Goal: Task Accomplishment & Management: Manage account settings

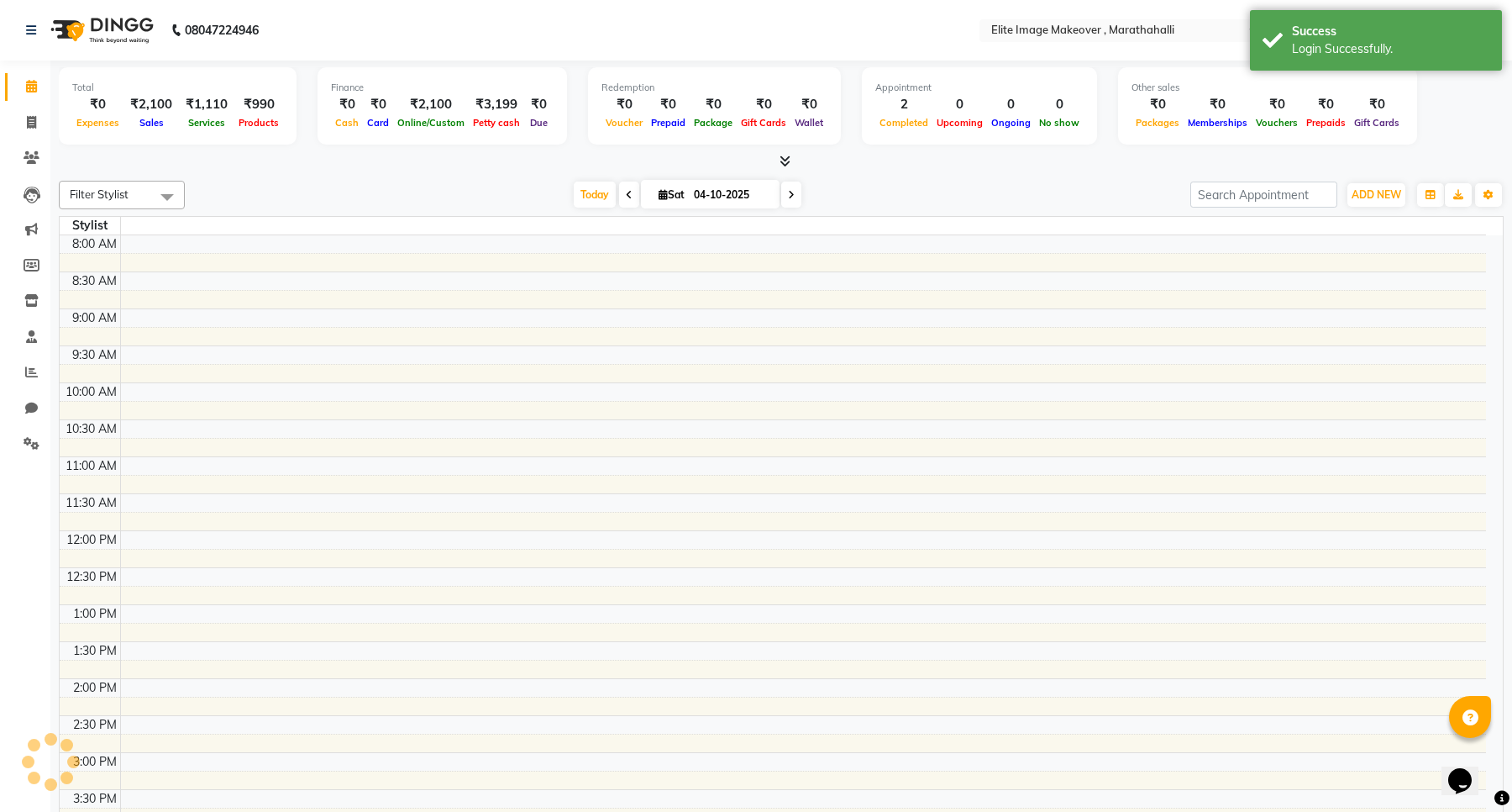
select select "en"
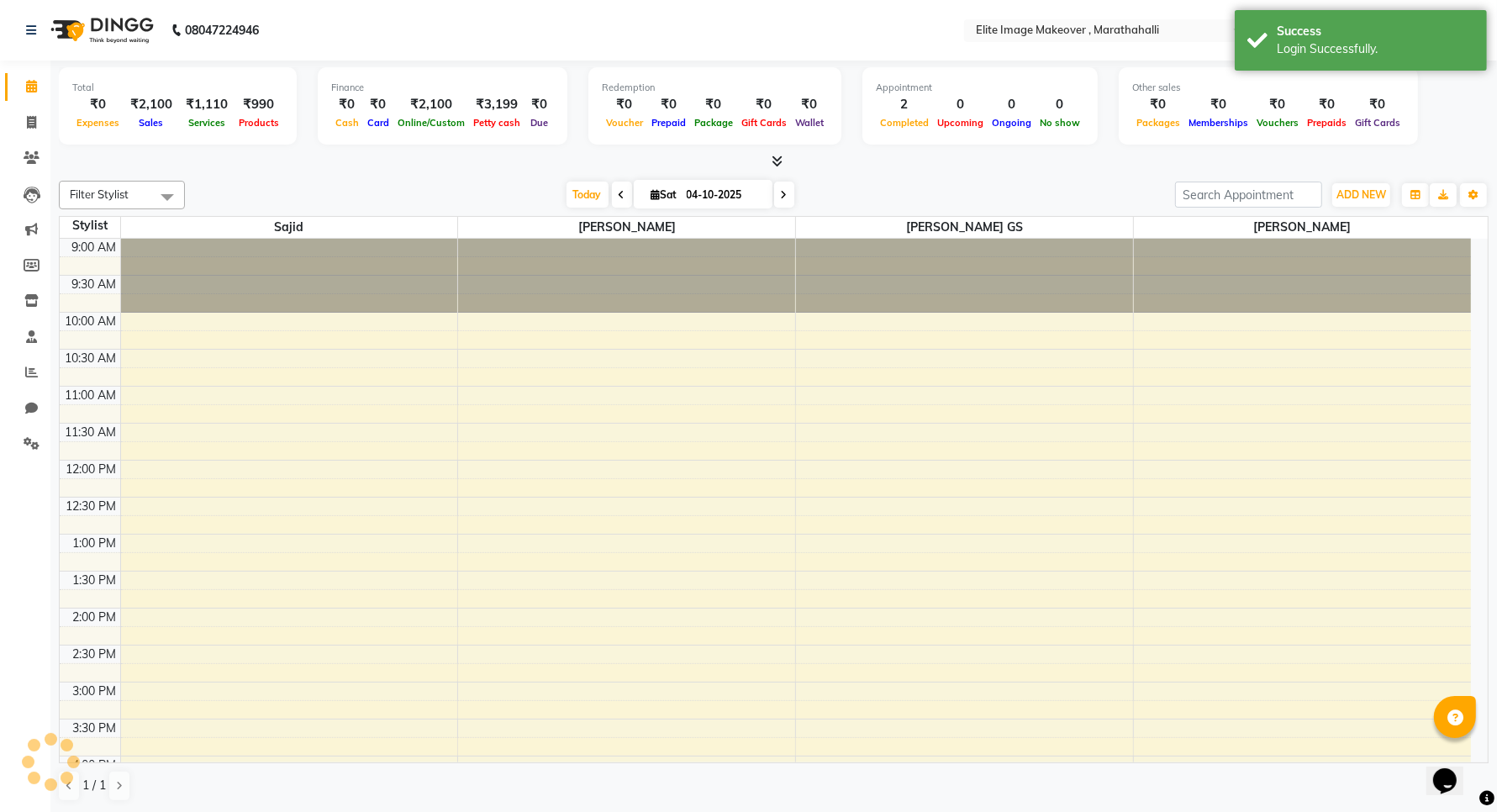
scroll to position [417, 0]
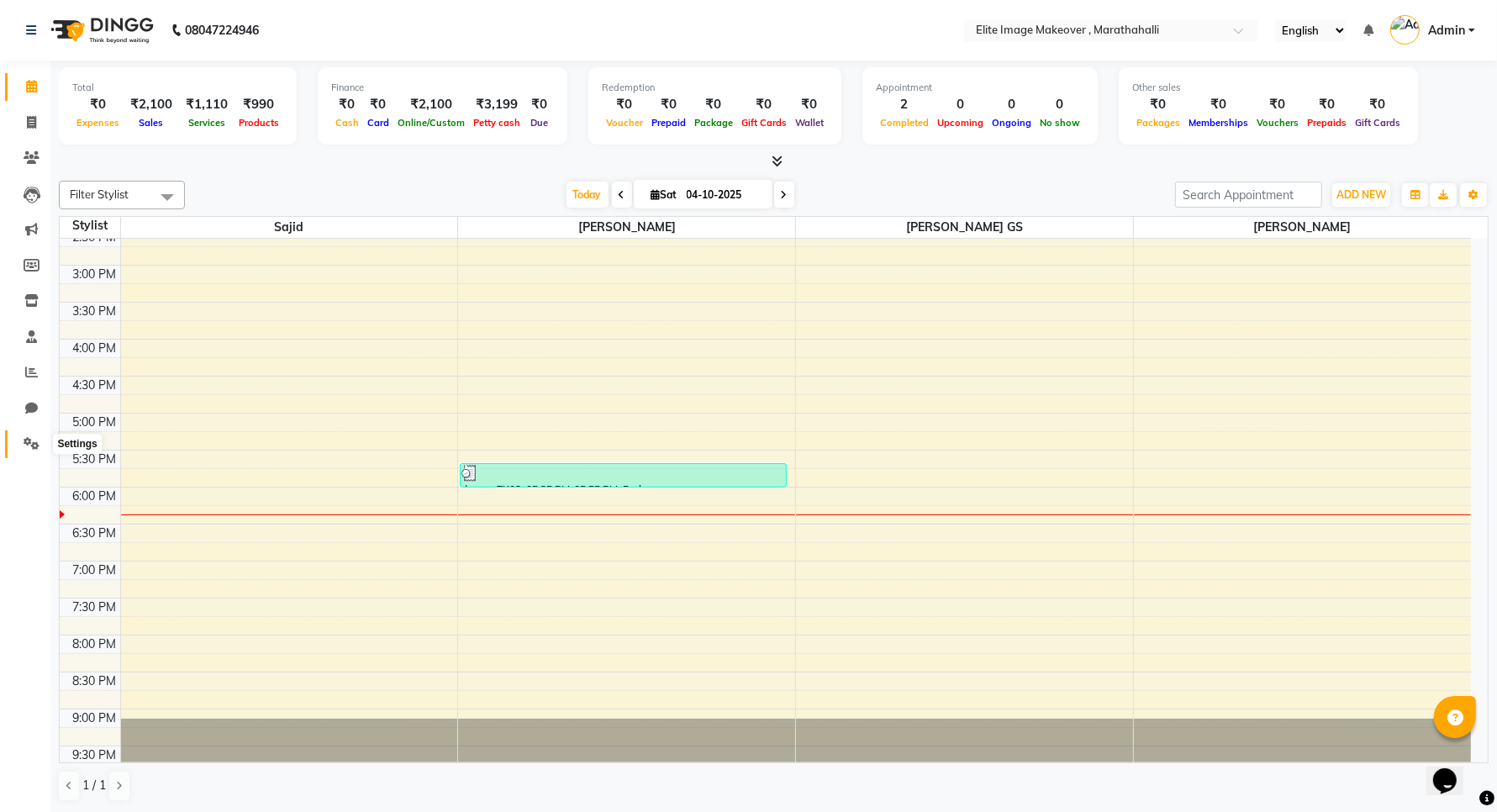
click at [30, 447] on icon at bounding box center [31, 443] width 16 height 13
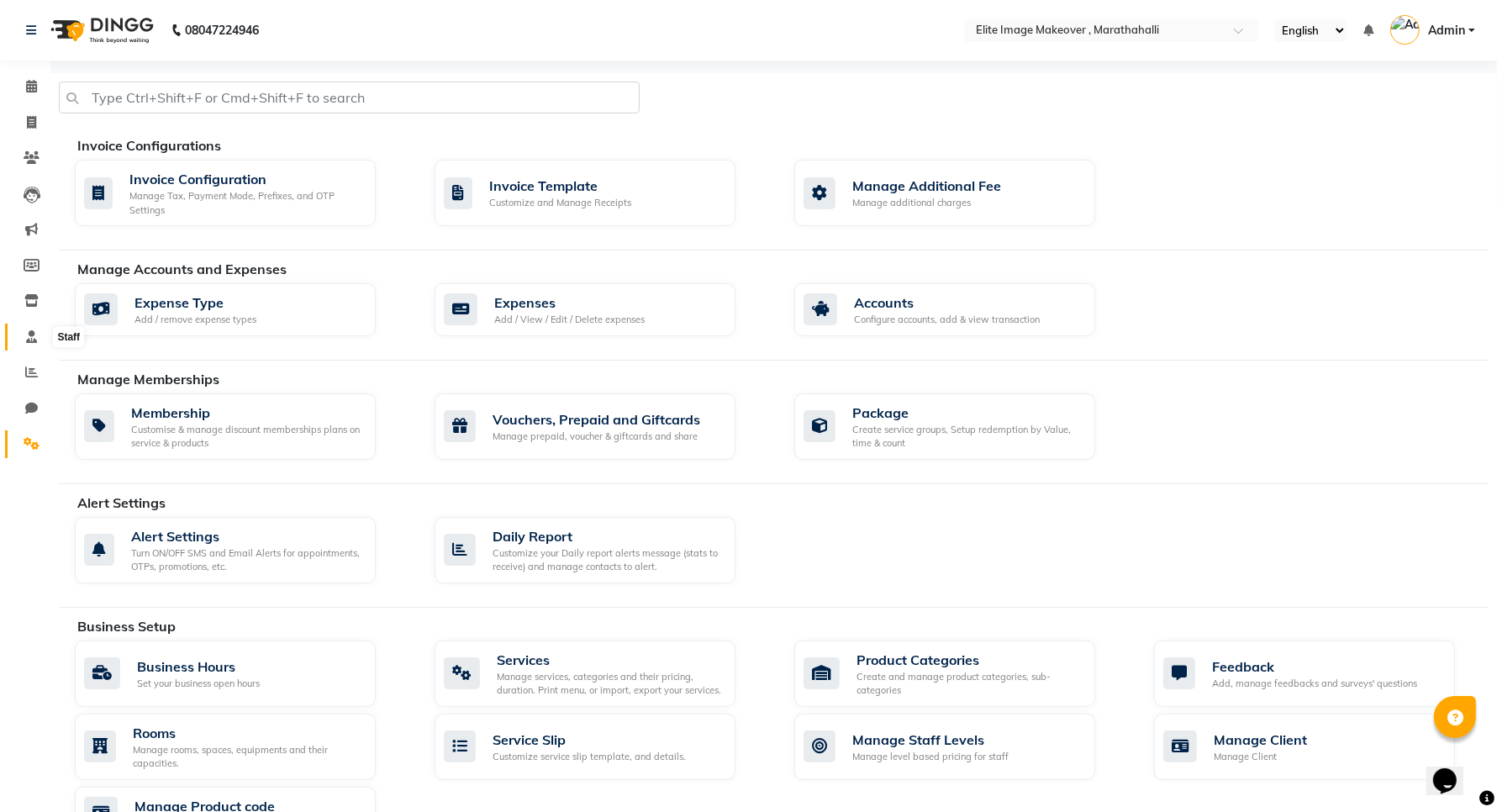
click at [33, 341] on icon at bounding box center [31, 336] width 11 height 13
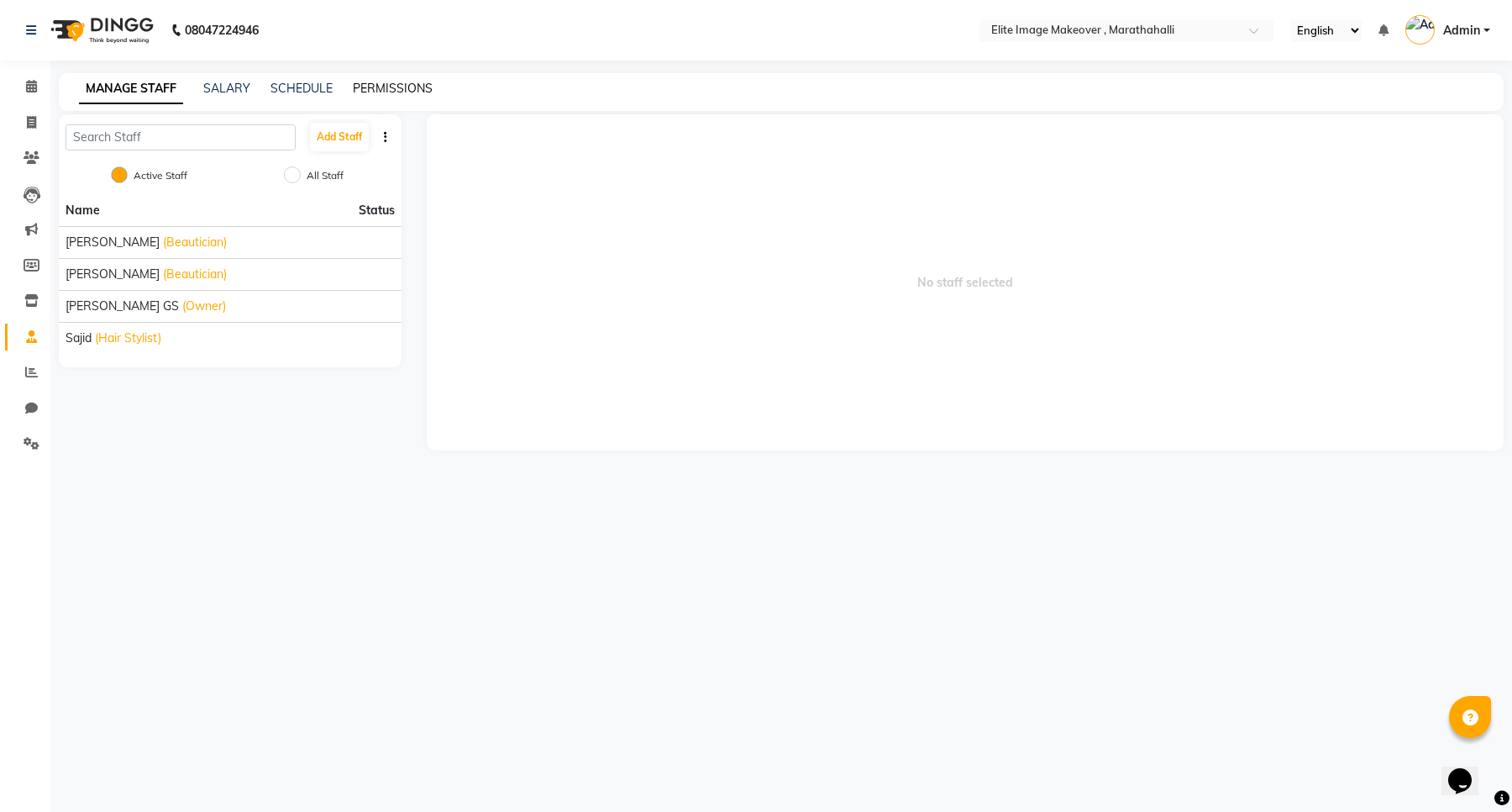
click at [396, 87] on link "PERMISSIONS" at bounding box center [392, 88] width 80 height 15
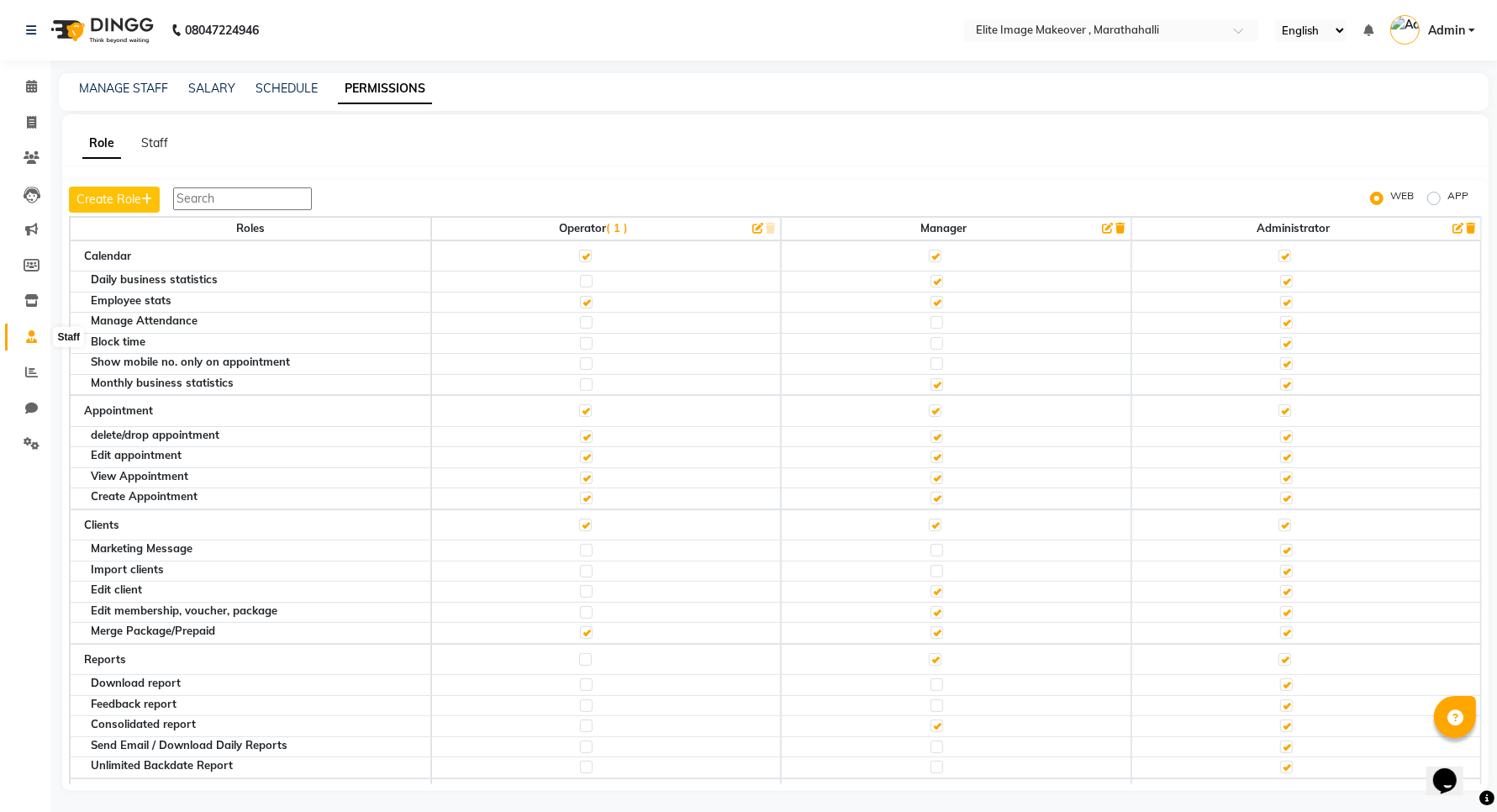
click at [29, 339] on icon at bounding box center [31, 336] width 11 height 13
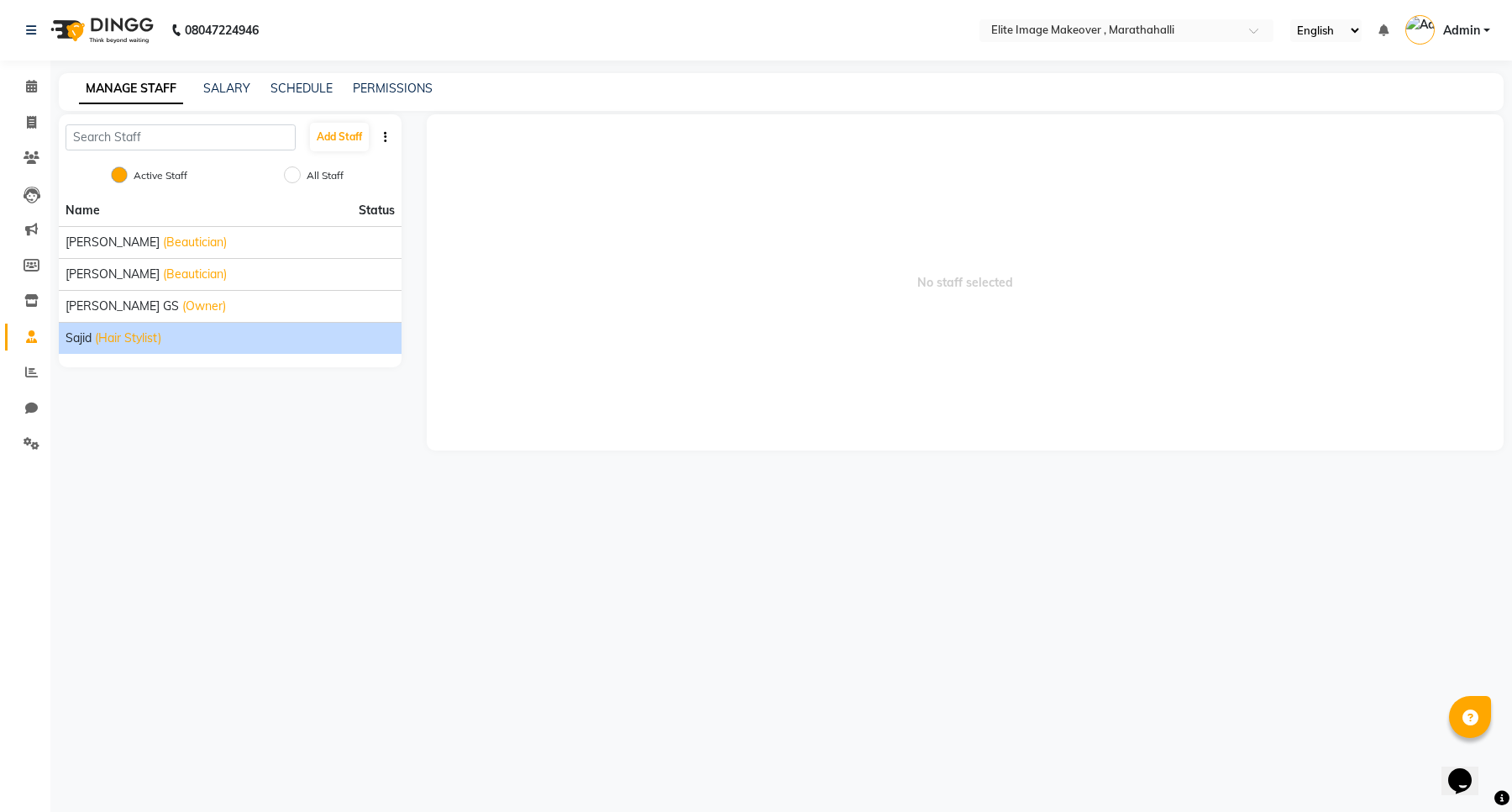
click at [112, 335] on span "(Hair Stylist)" at bounding box center [128, 338] width 66 height 18
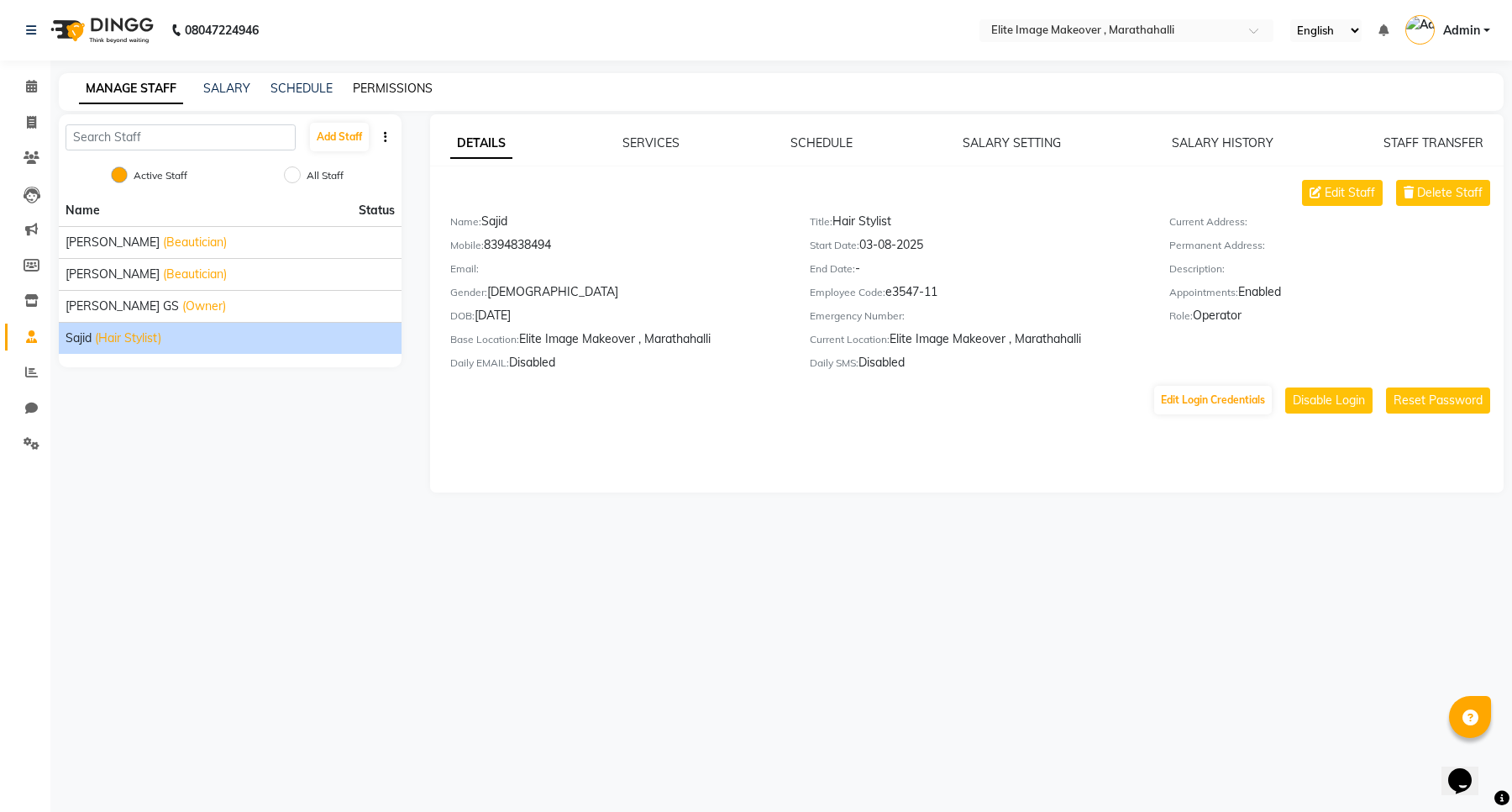
click at [404, 87] on link "PERMISSIONS" at bounding box center [392, 88] width 80 height 15
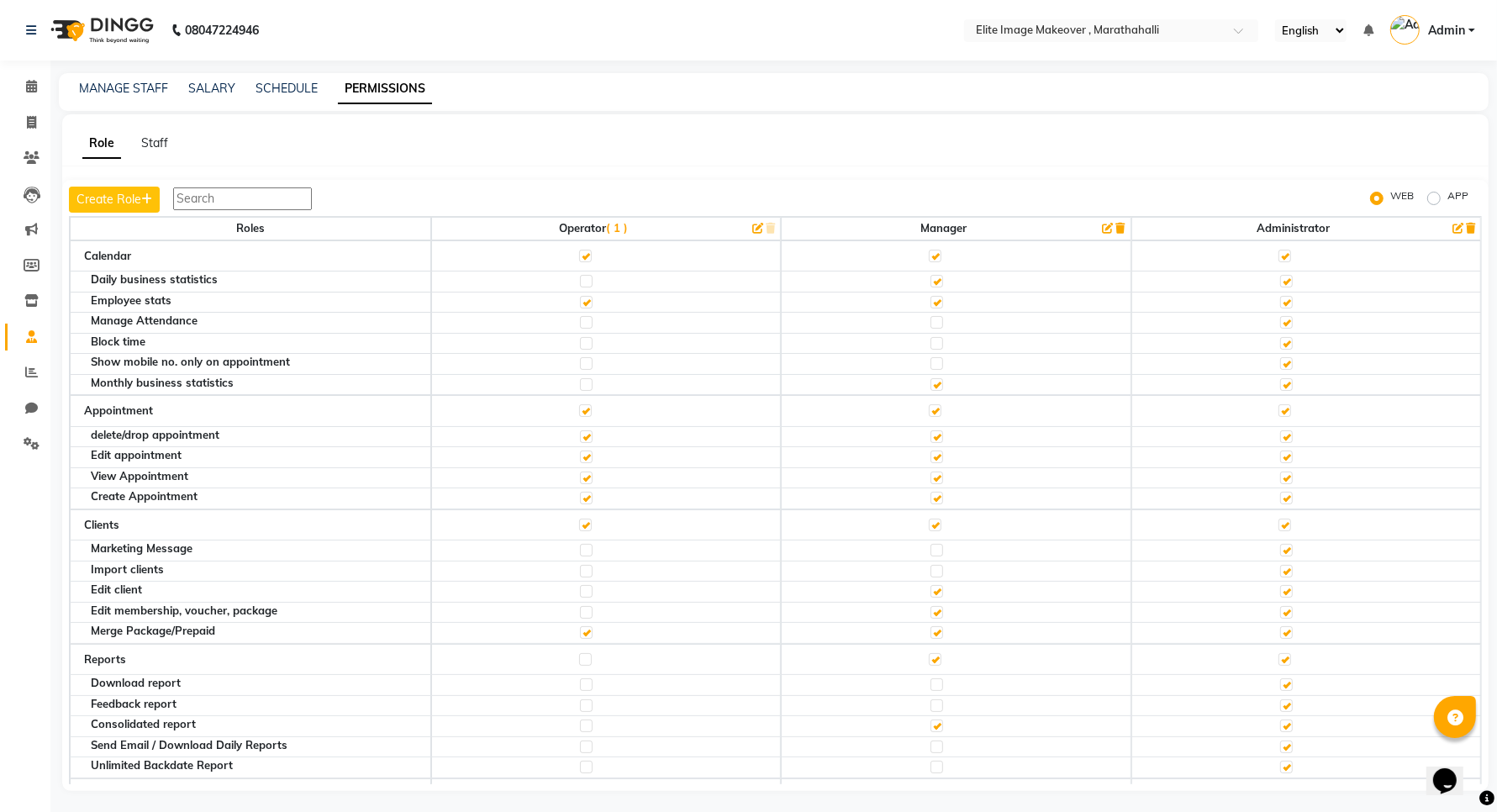
click at [581, 525] on label at bounding box center [585, 524] width 13 height 13
click at [581, 525] on input "checkbox" at bounding box center [584, 524] width 11 height 11
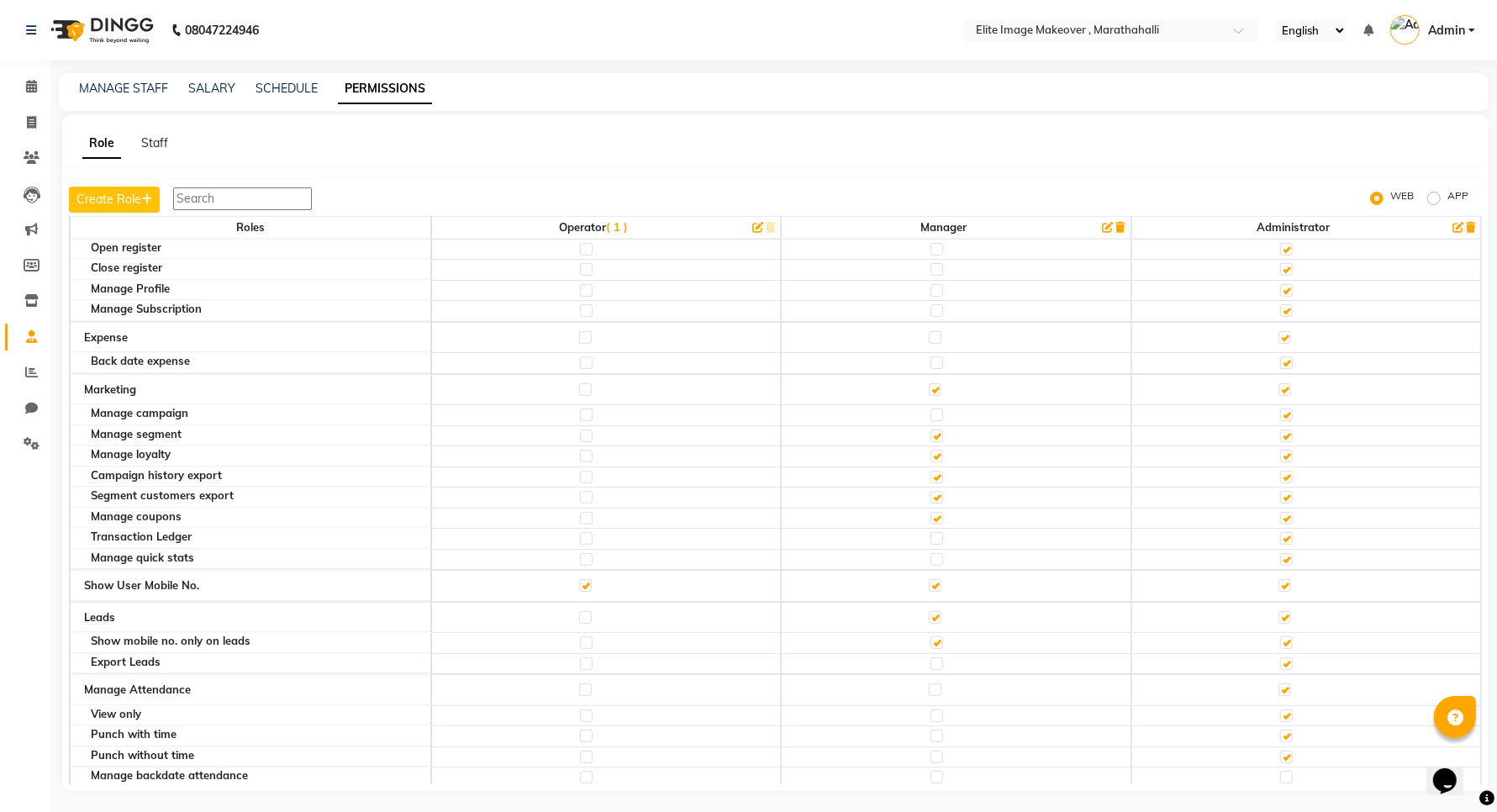
scroll to position [2730, 0]
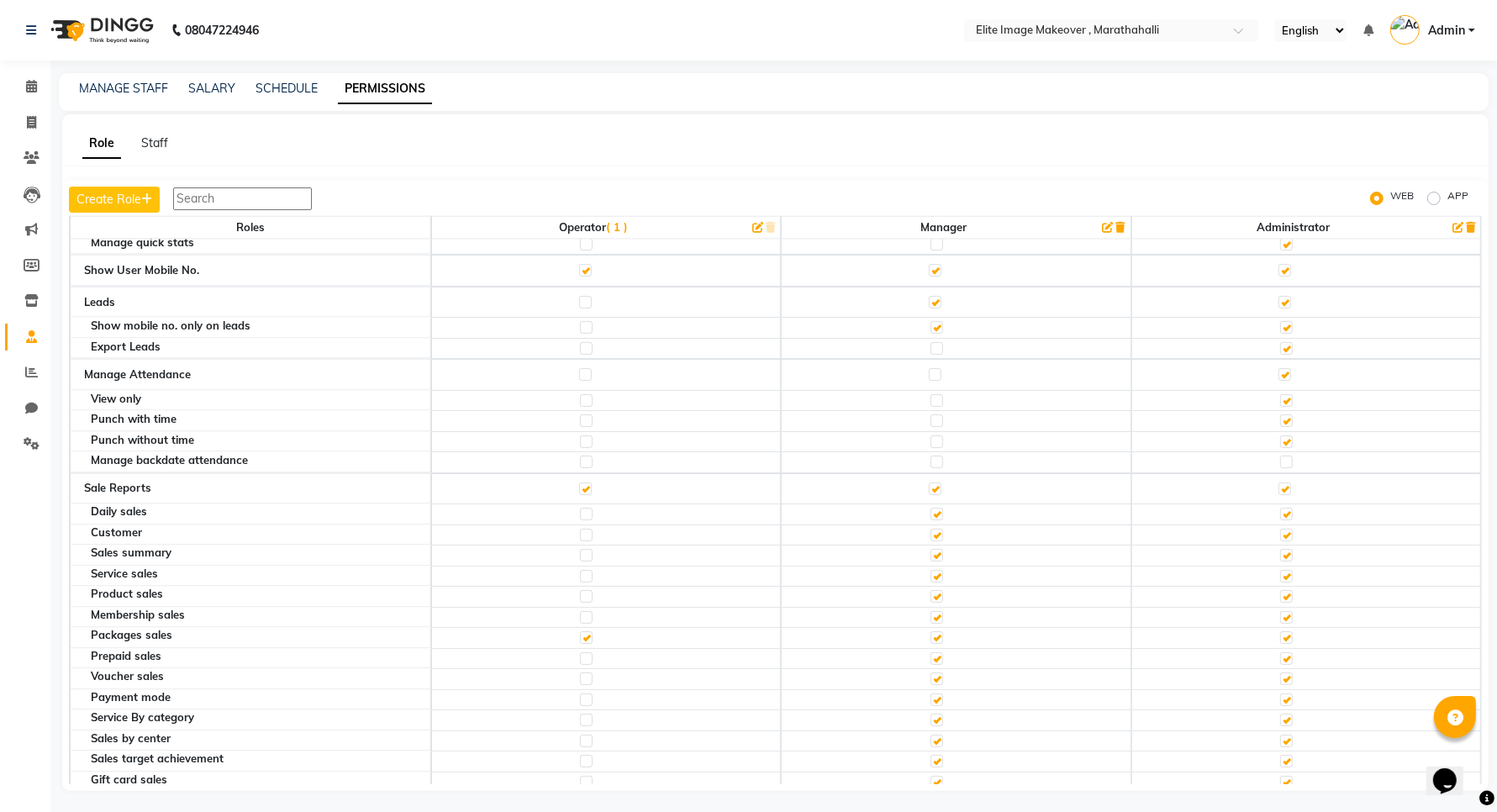
click at [580, 664] on label at bounding box center [586, 658] width 13 height 13
click at [580, 664] on input "checkbox" at bounding box center [585, 658] width 11 height 11
checkbox input "true"
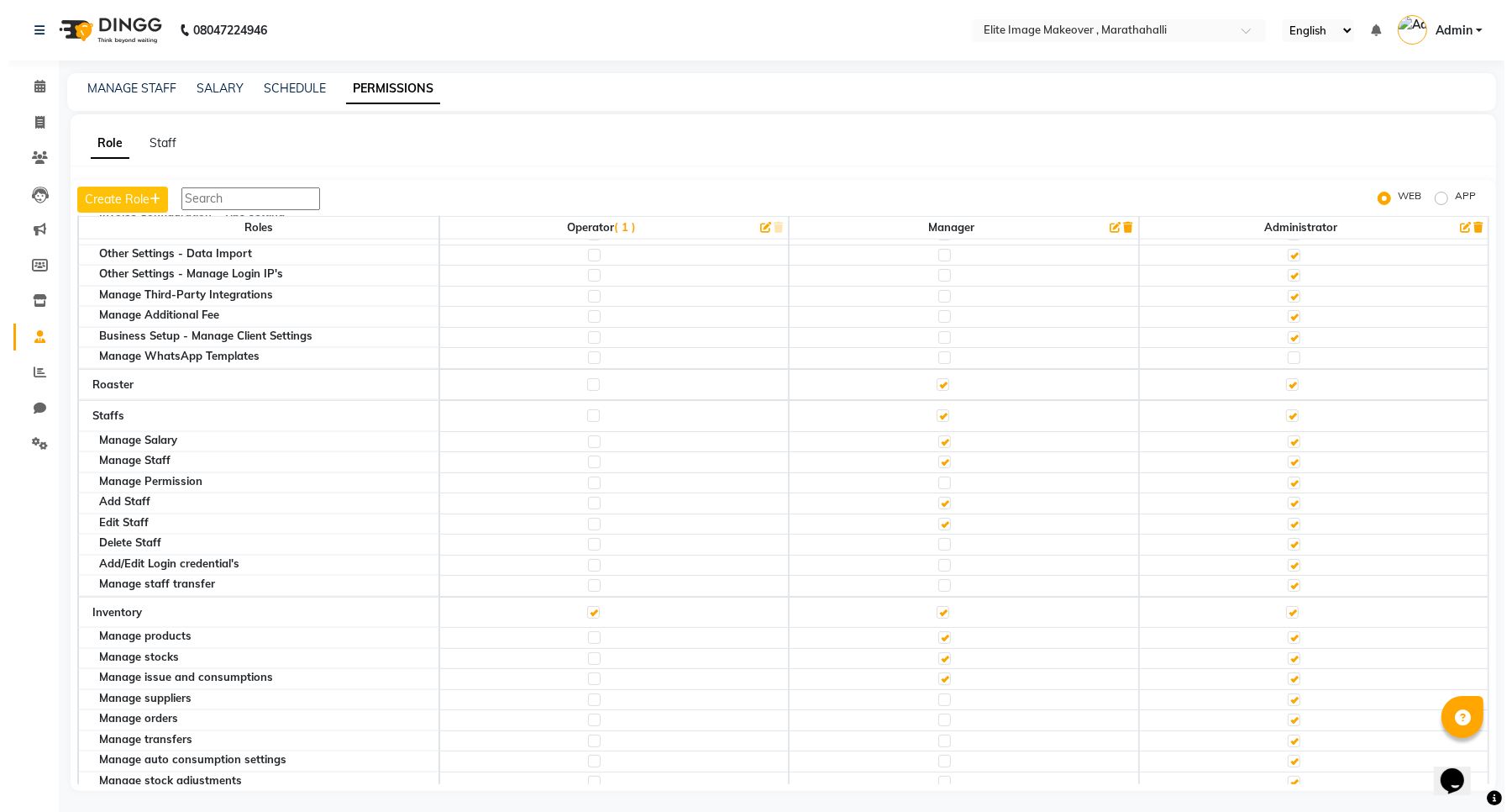
scroll to position [1681, 0]
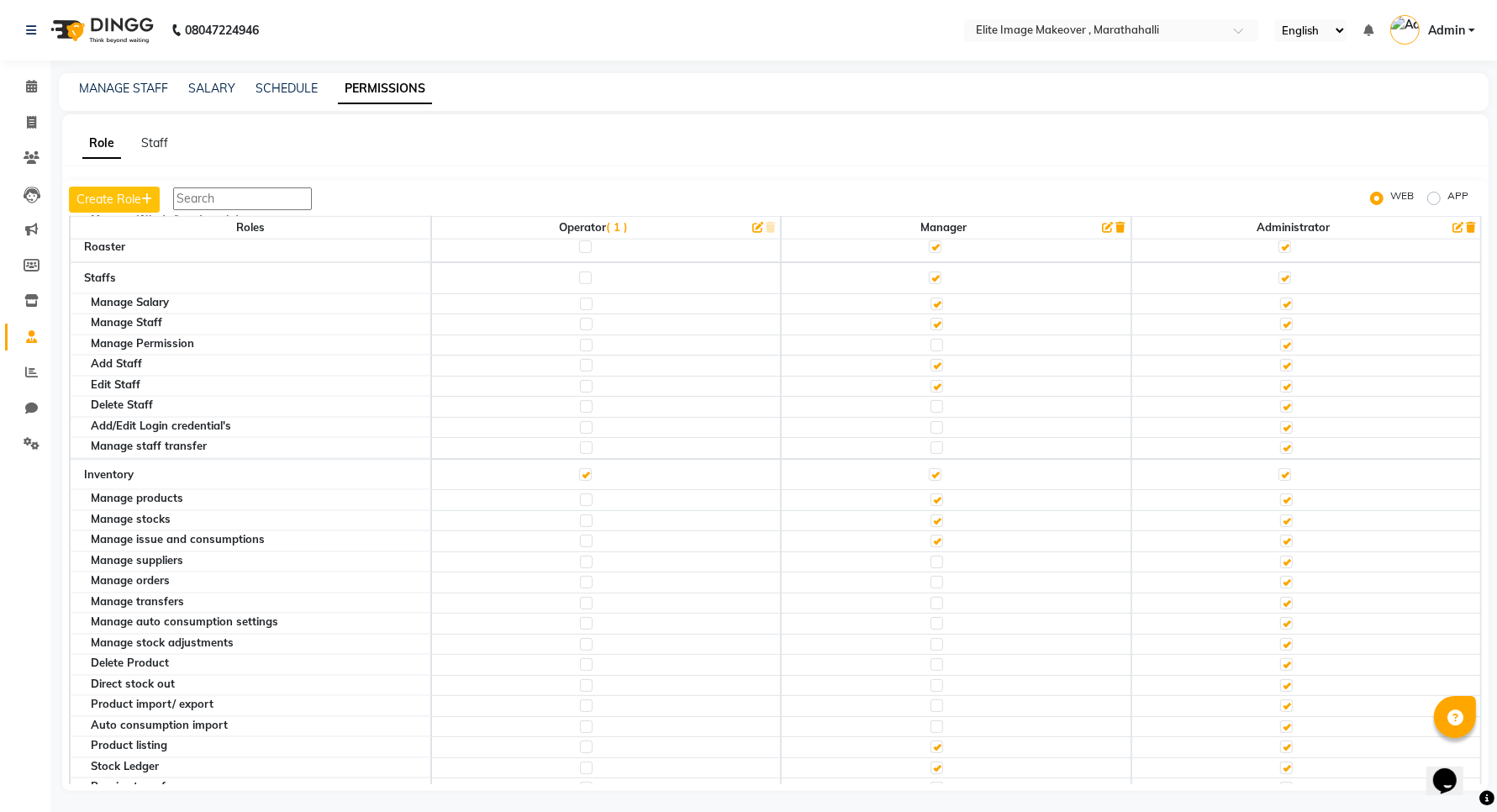
click at [1444, 35] on span "Admin" at bounding box center [1446, 30] width 37 height 18
click at [405, 155] on div "Role Staff Create Role WEB APP Roles Operator ( 1 ) Manager Administrator Calen…" at bounding box center [775, 452] width 1427 height 676
click at [26, 120] on span at bounding box center [32, 123] width 29 height 20
select select "service"
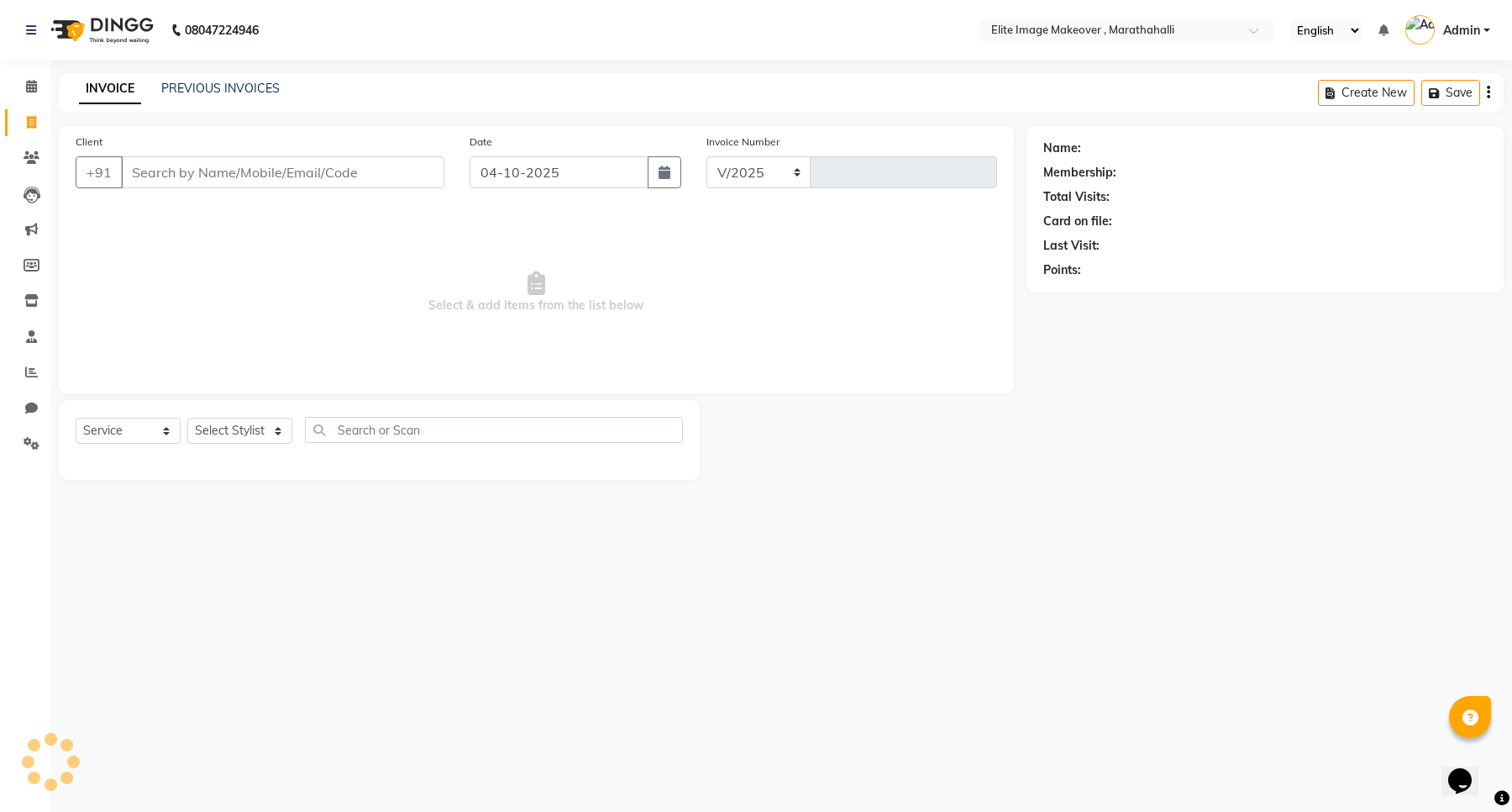
select select "8005"
type input "1211"
click at [382, 181] on input "Client" at bounding box center [282, 172] width 324 height 32
type input "9408031600"
click at [405, 173] on span "Add Client" at bounding box center [401, 173] width 66 height 17
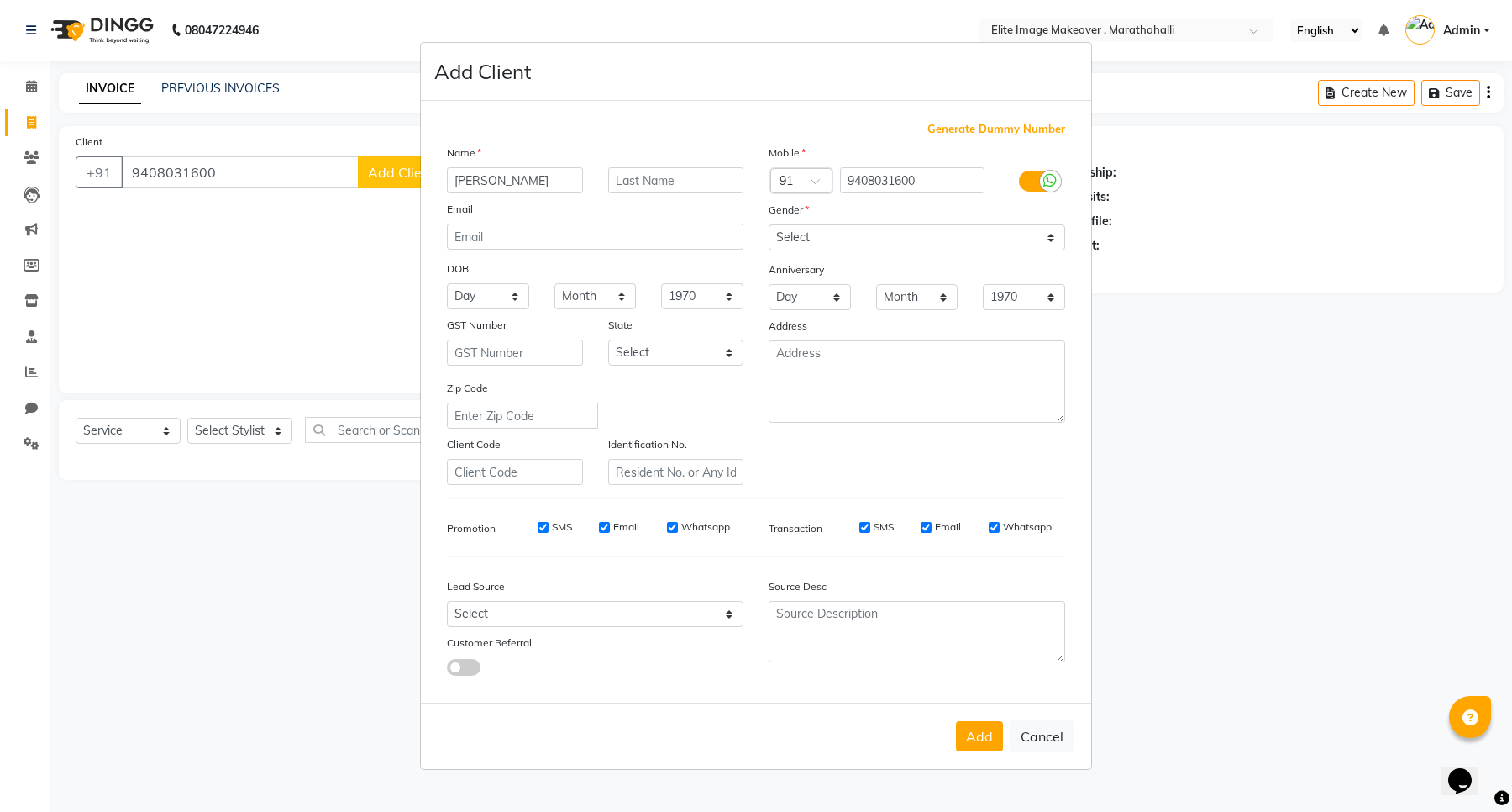
type input "[PERSON_NAME]"
click at [863, 233] on select "Select [DEMOGRAPHIC_DATA] [DEMOGRAPHIC_DATA] Other Prefer Not To Say" at bounding box center [917, 237] width 297 height 26
select select "[DEMOGRAPHIC_DATA]"
click at [769, 226] on select "Select [DEMOGRAPHIC_DATA] [DEMOGRAPHIC_DATA] Other Prefer Not To Say" at bounding box center [917, 237] width 297 height 26
click at [992, 733] on button "Add" at bounding box center [979, 736] width 47 height 30
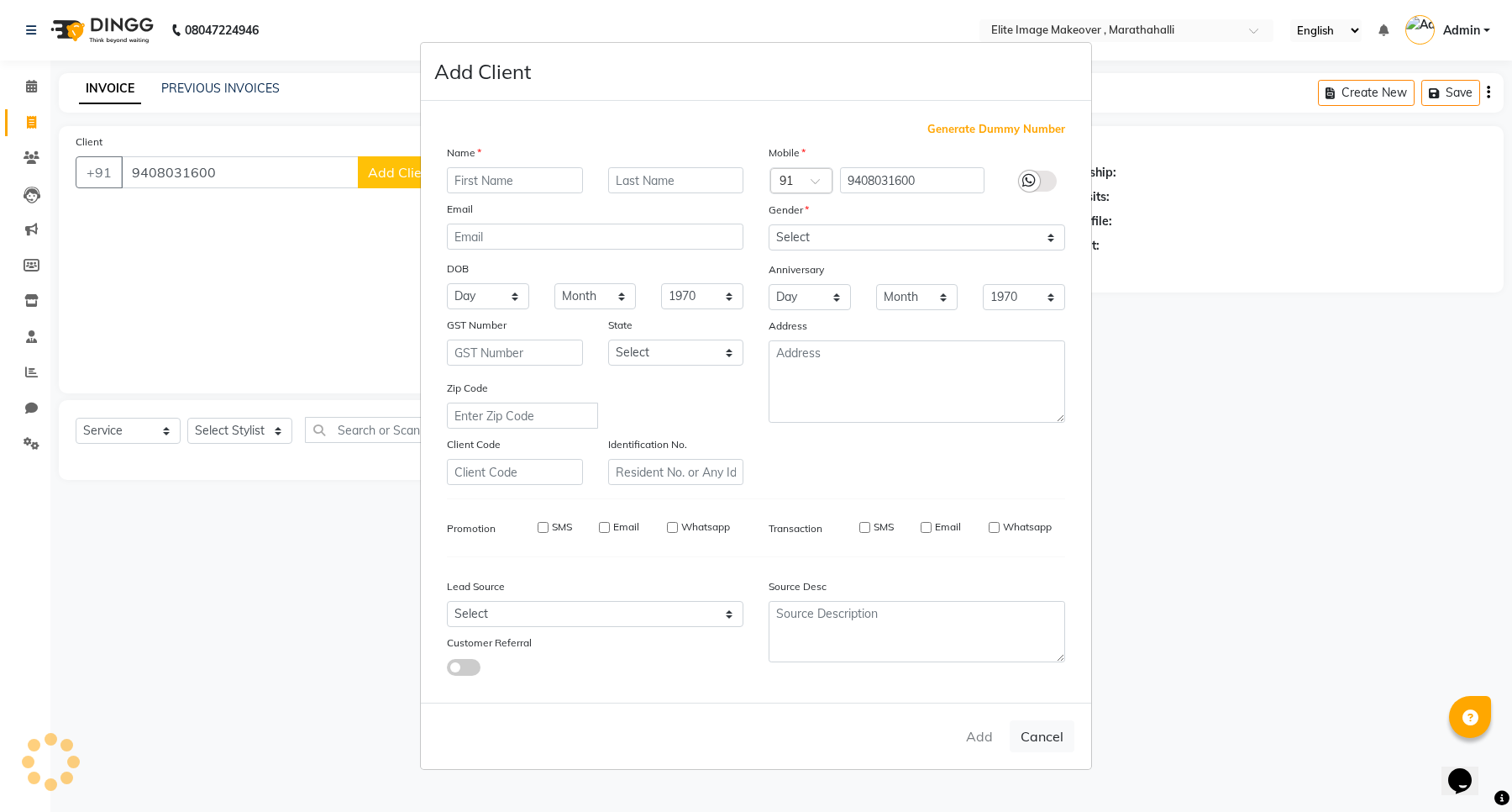
select select
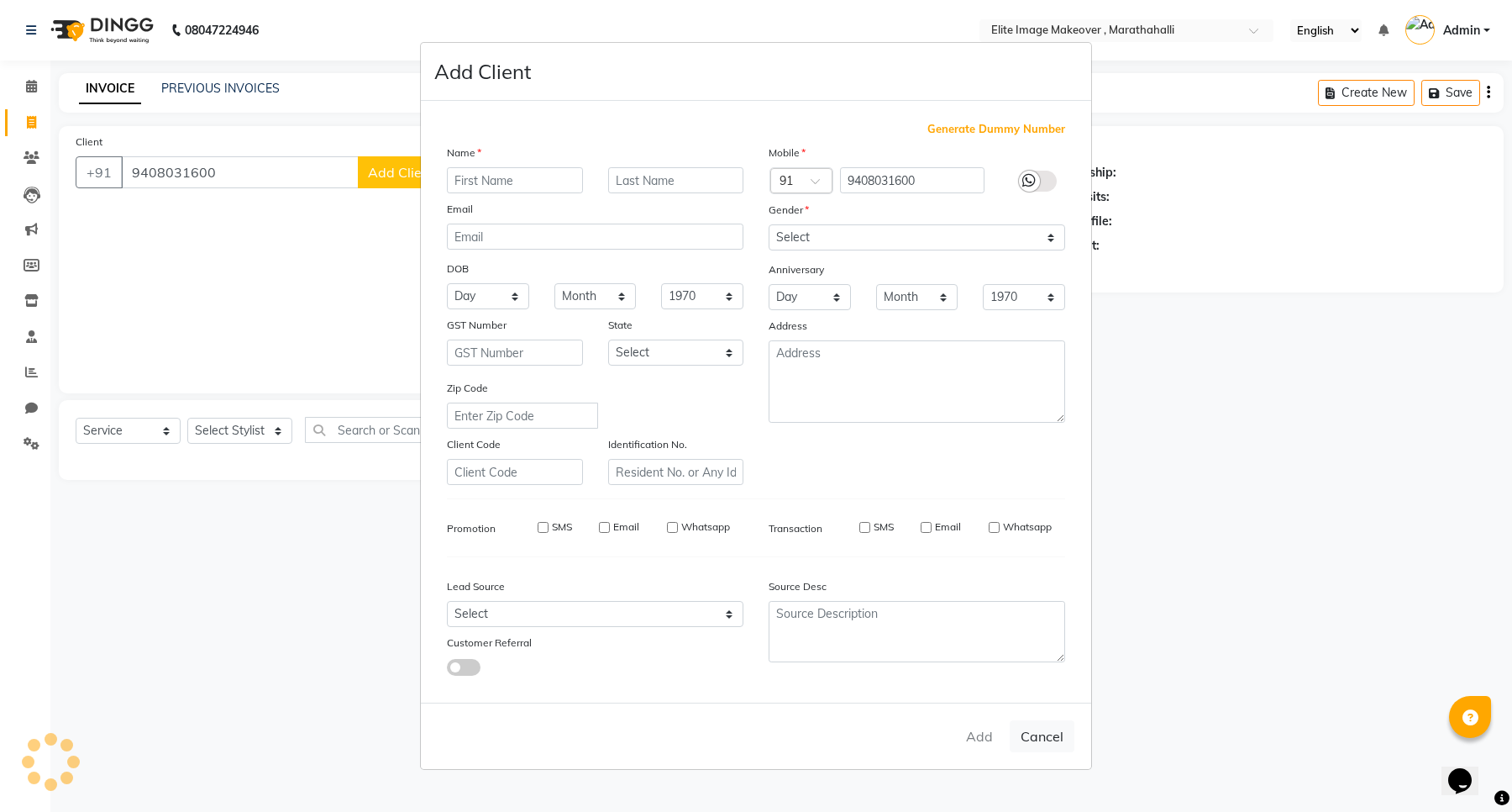
select select
checkbox input "false"
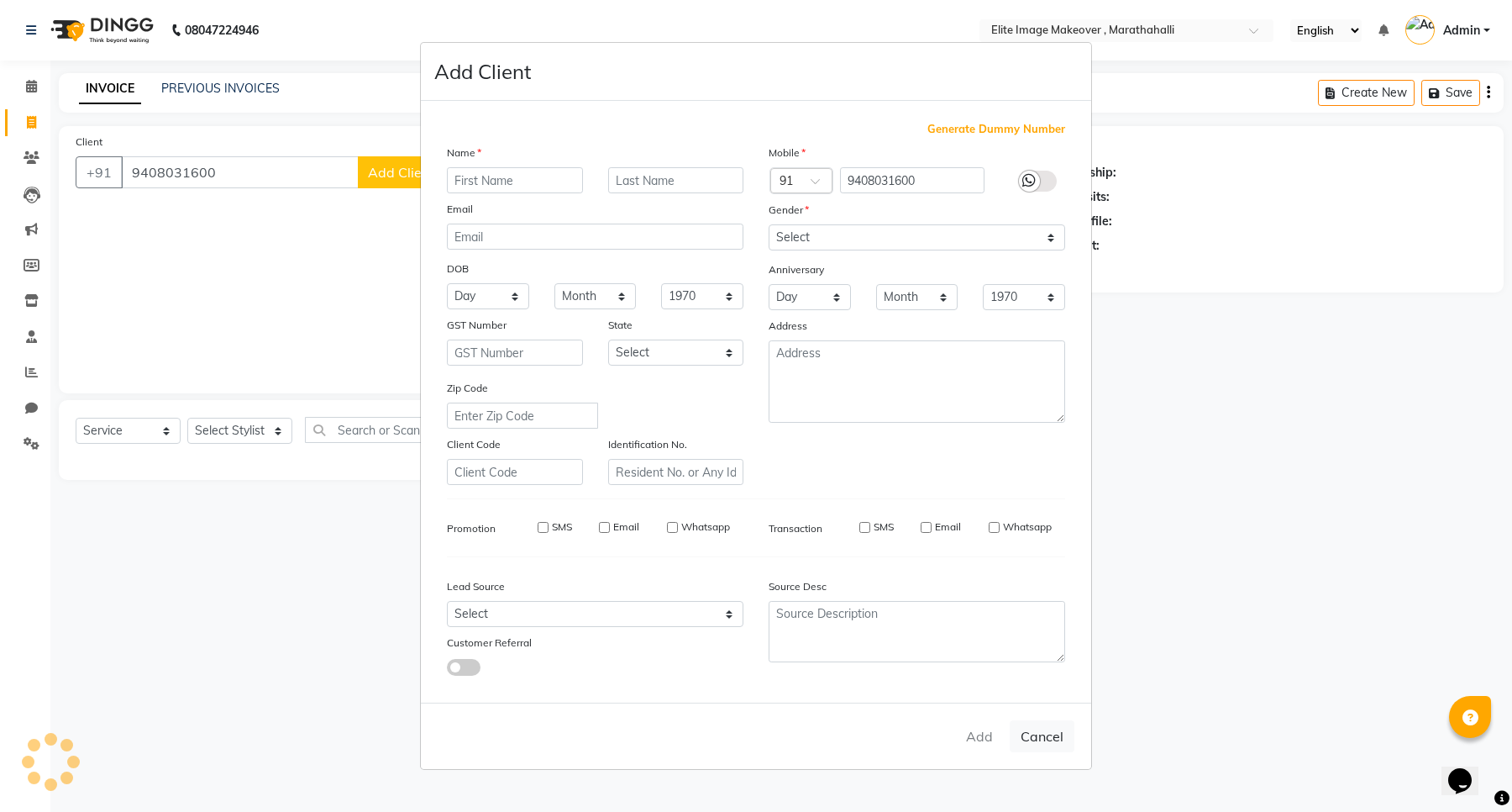
checkbox input "false"
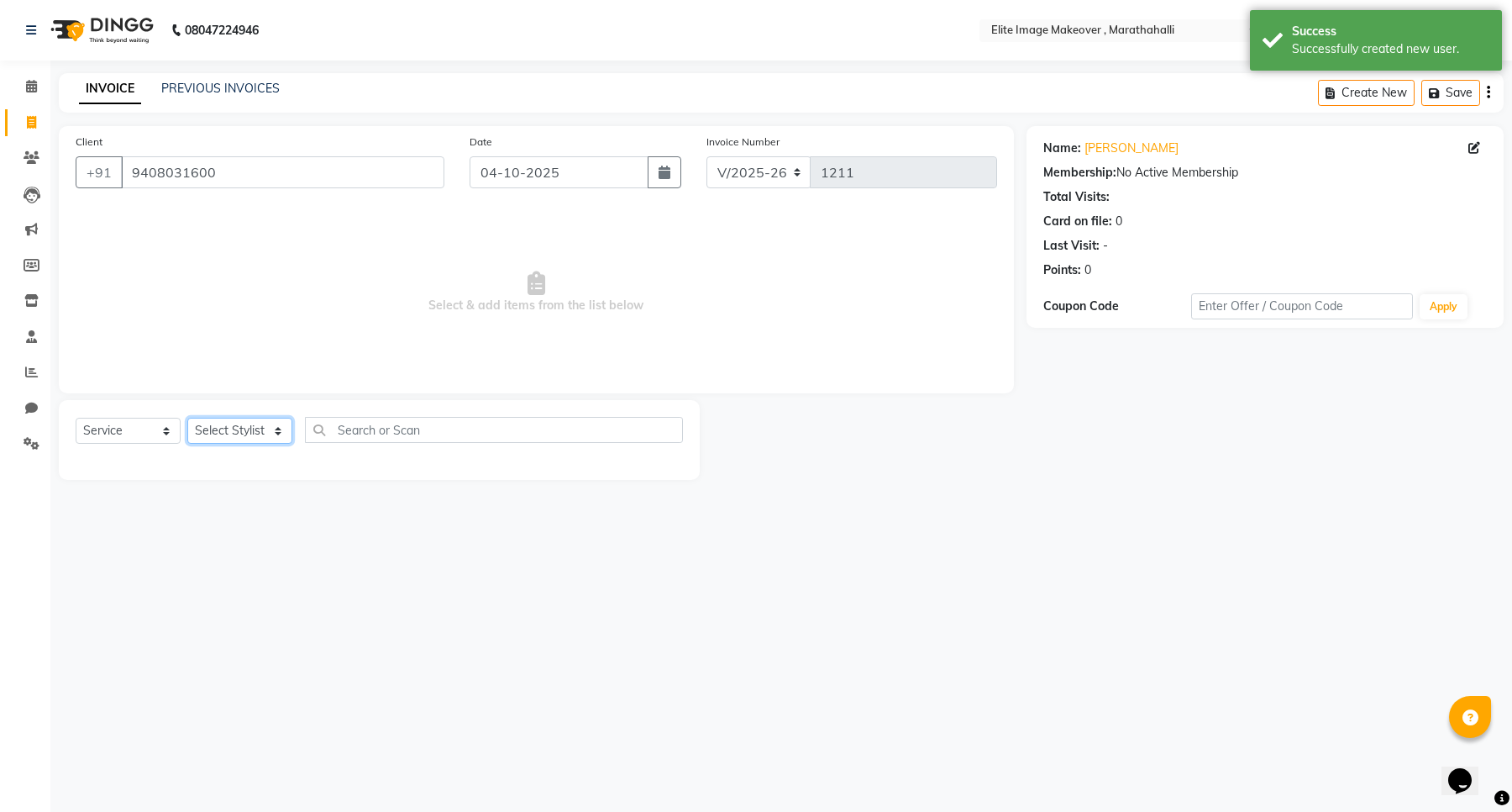
click at [225, 437] on select "Select Stylist [PERSON_NAME] [PERSON_NAME] [PERSON_NAME]" at bounding box center [239, 431] width 105 height 26
select select "78714"
click at [187, 418] on select "Select Stylist [PERSON_NAME] [PERSON_NAME] [PERSON_NAME]" at bounding box center [239, 431] width 105 height 26
click at [257, 457] on div at bounding box center [379, 457] width 608 height 0
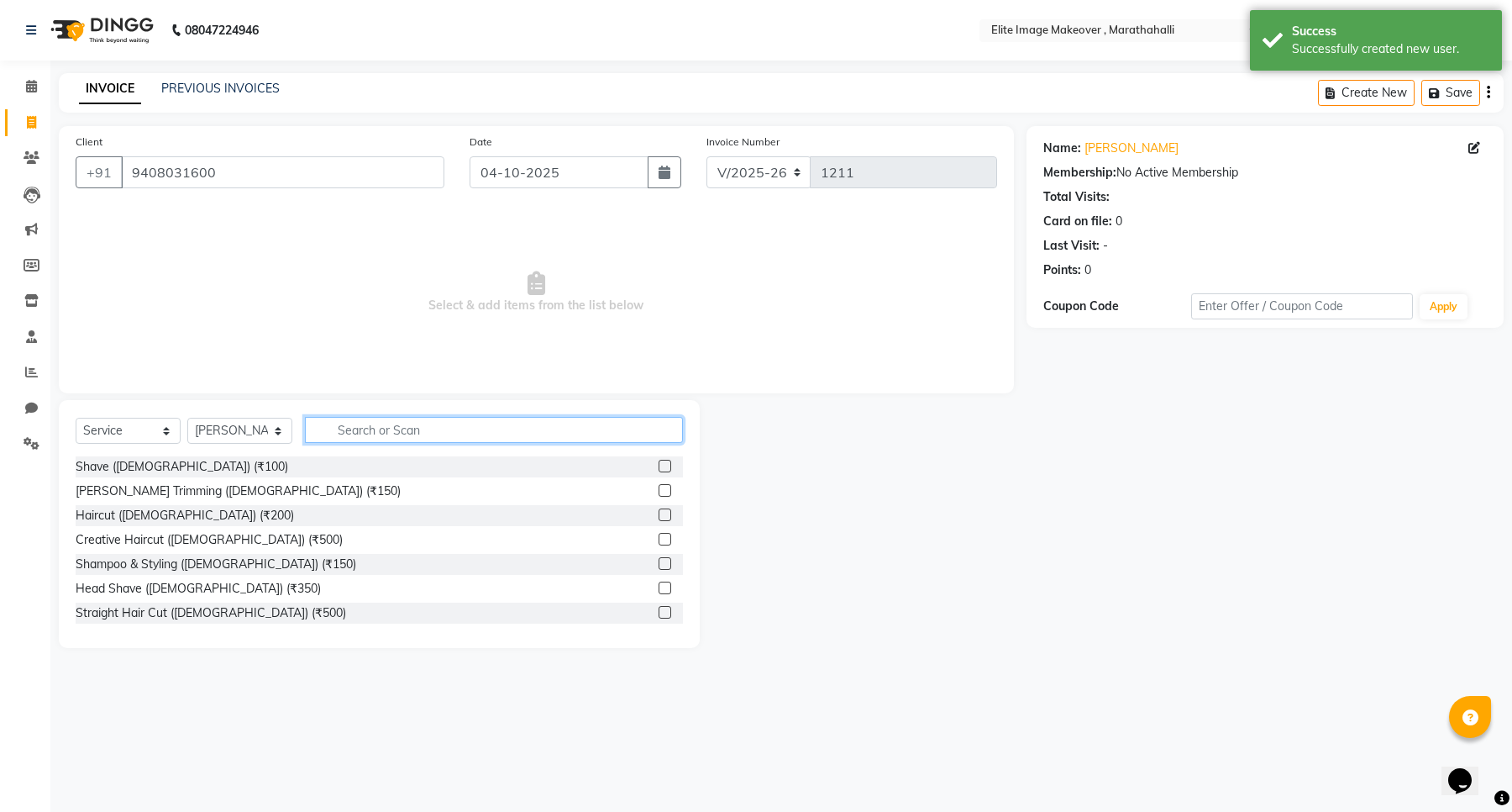
click at [380, 417] on input "text" at bounding box center [493, 430] width 378 height 26
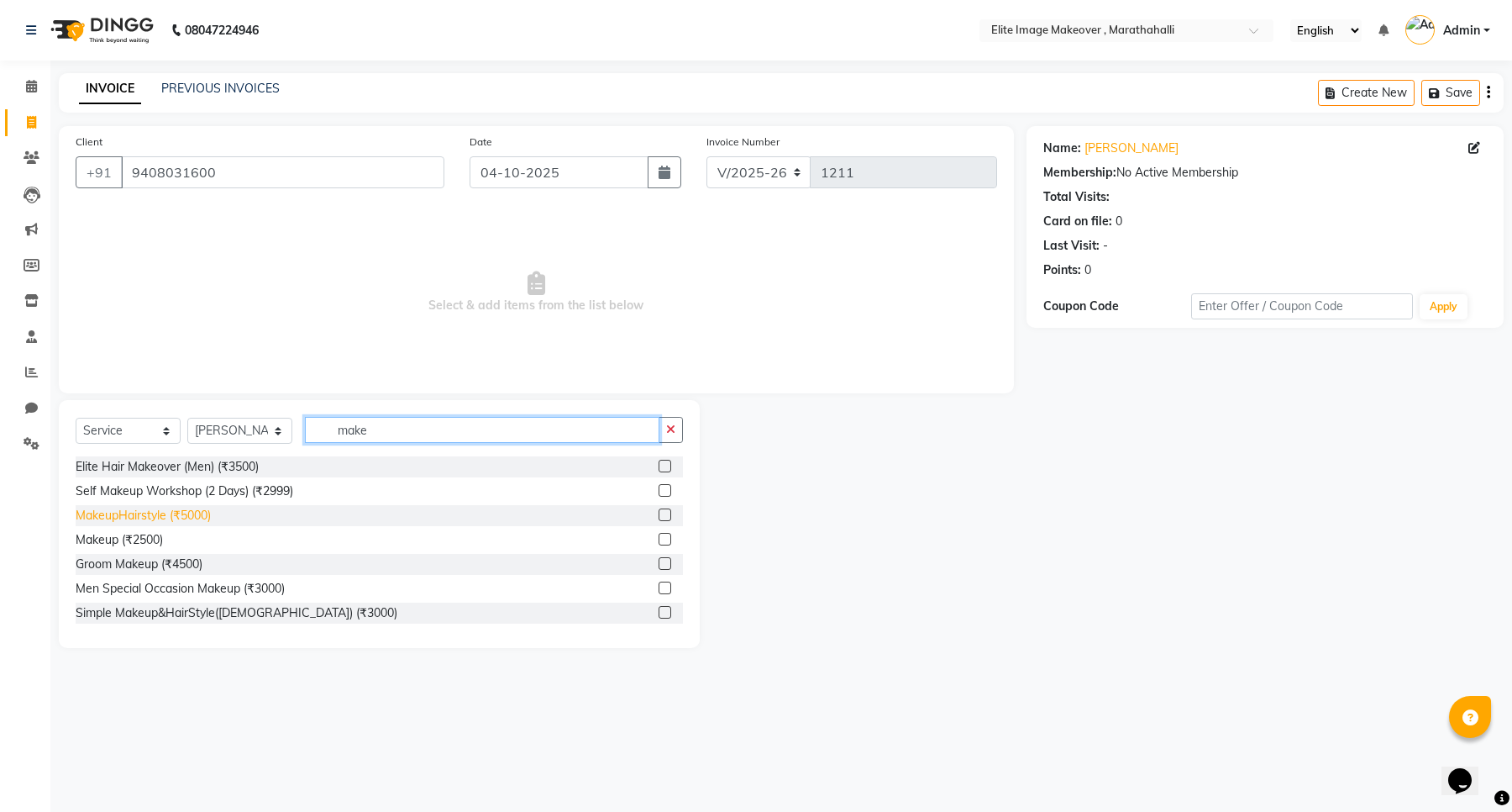
type input "make"
click at [174, 524] on div "MakeupHairstyle (₹5000)" at bounding box center [143, 515] width 136 height 18
checkbox input "false"
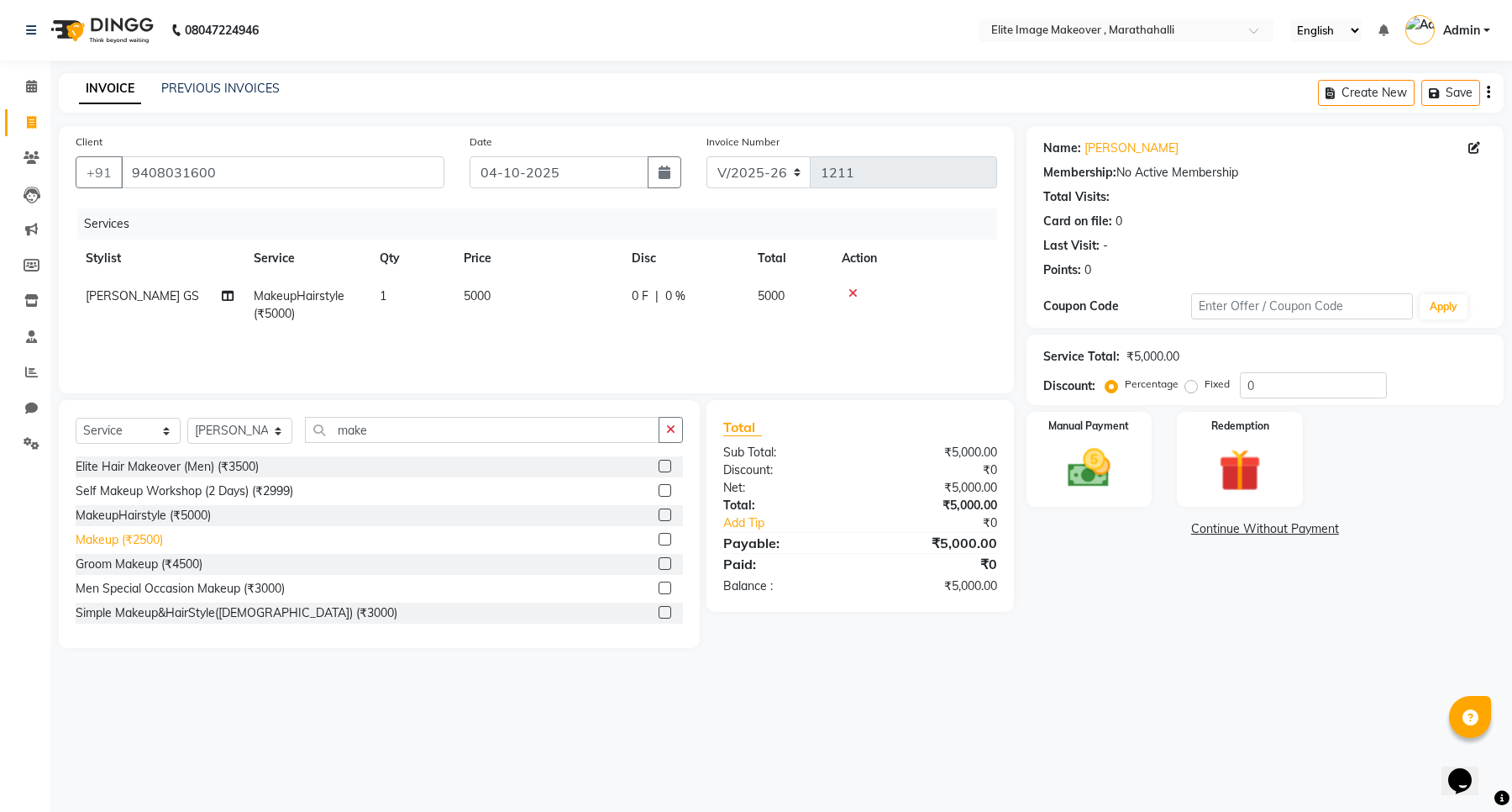
click at [141, 536] on div "Makeup (₹2500)" at bounding box center [119, 540] width 88 height 18
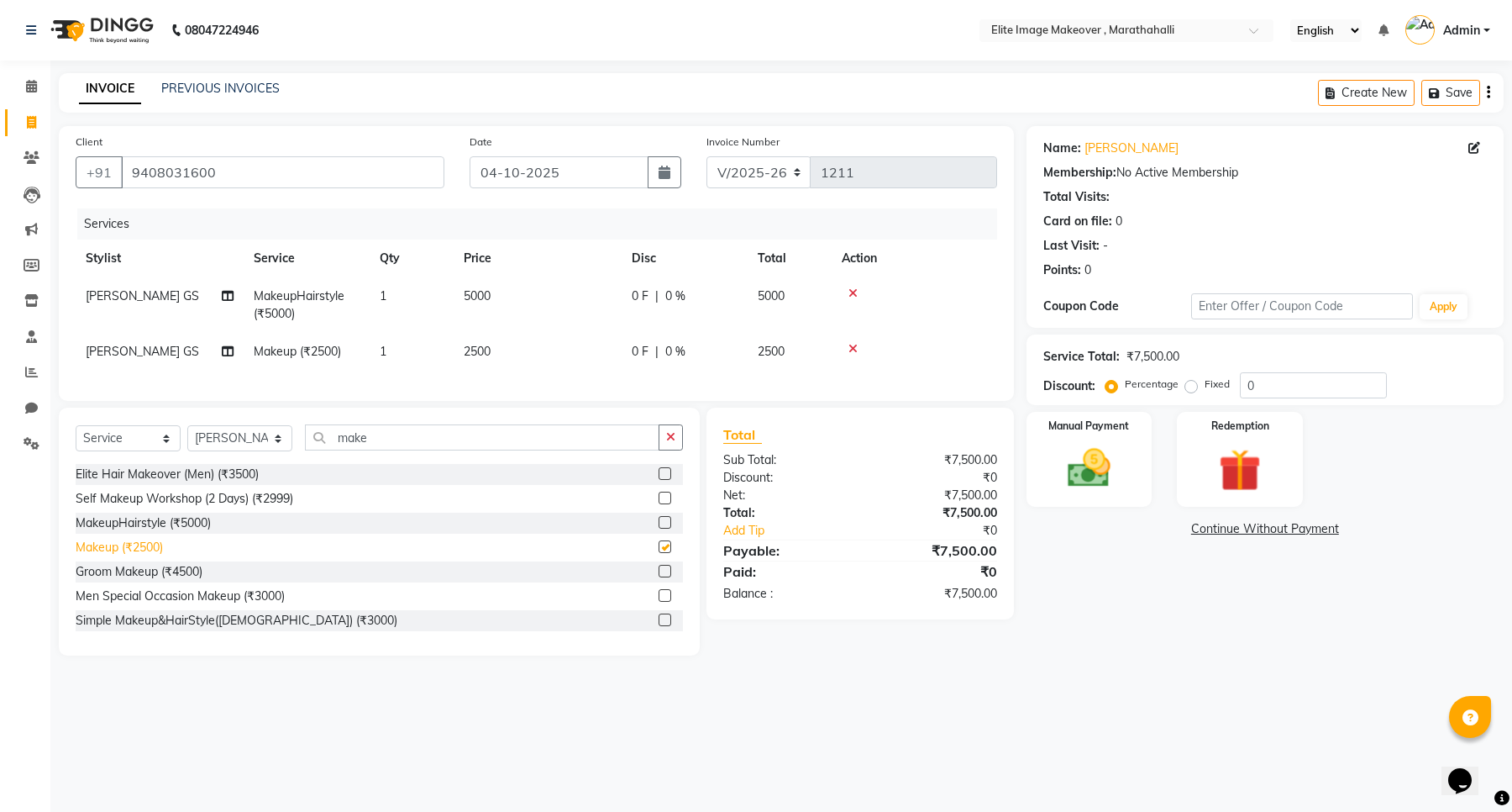
checkbox input "false"
click at [854, 346] on icon at bounding box center [853, 348] width 9 height 12
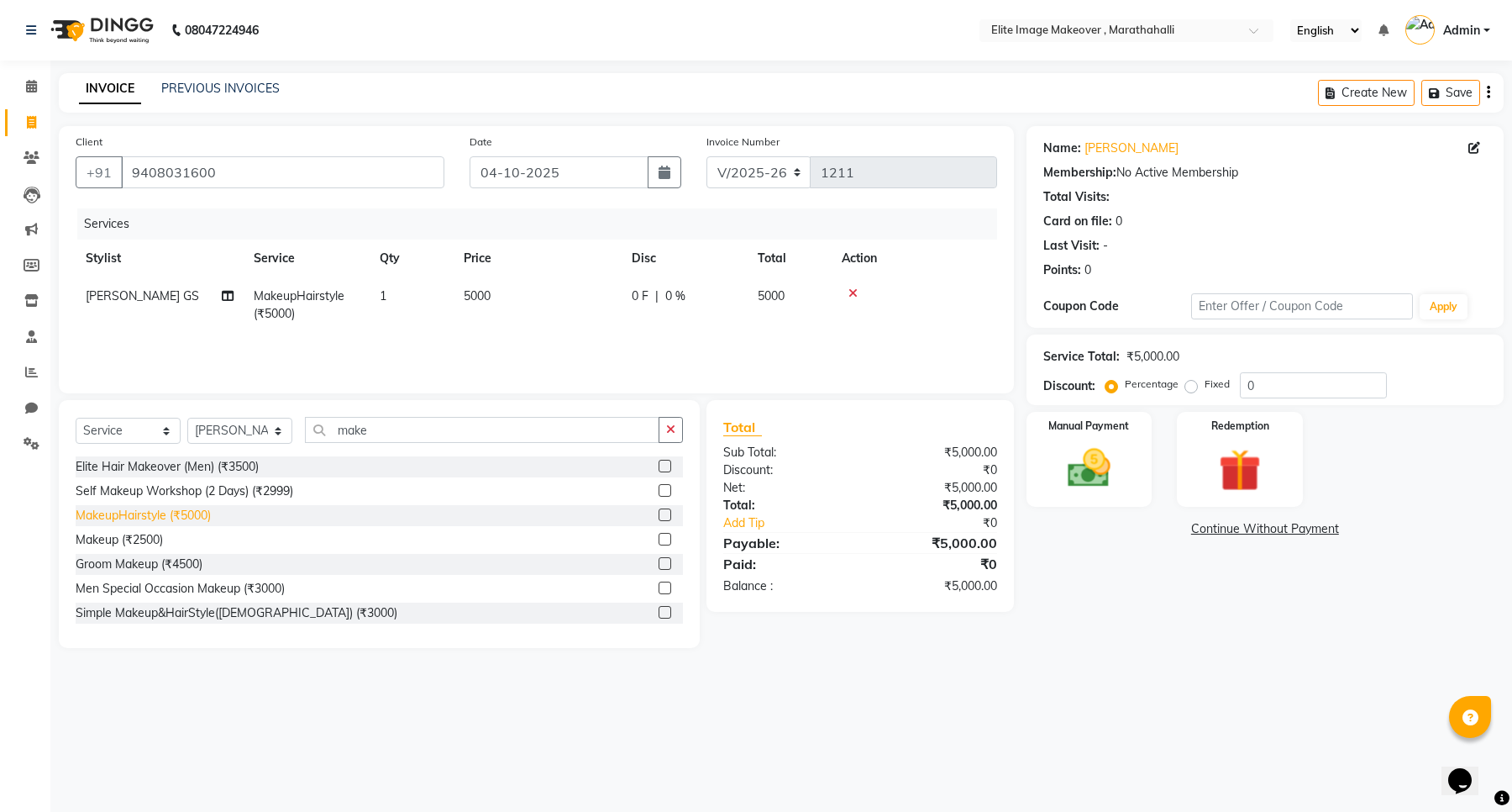
click at [137, 519] on div "MakeupHairstyle (₹5000)" at bounding box center [143, 515] width 136 height 18
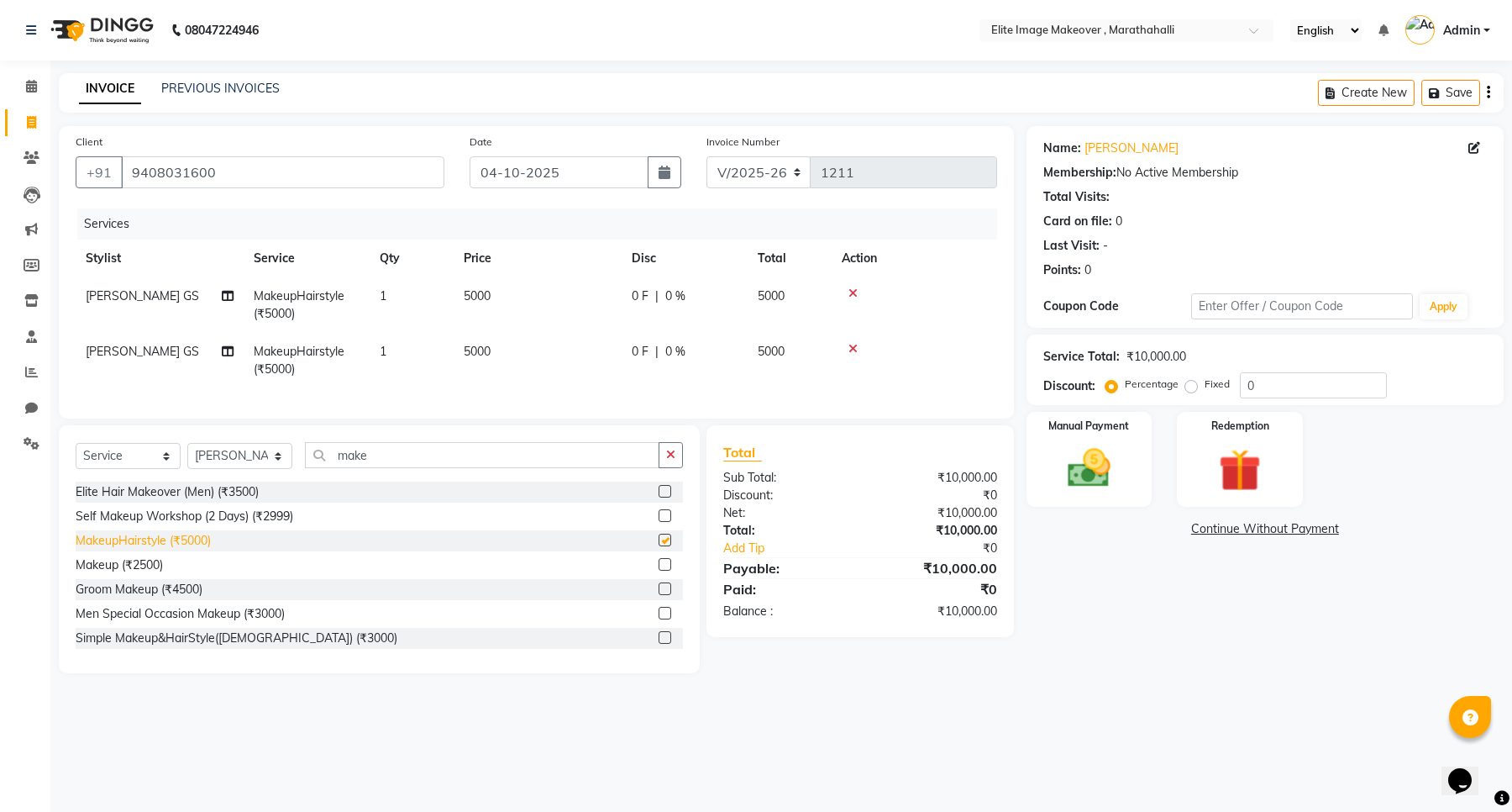
checkbox input "false"
click at [640, 351] on span "0 F" at bounding box center [640, 351] width 17 height 18
click at [621, 351] on td "5000" at bounding box center [538, 361] width 168 height 56
select select "78714"
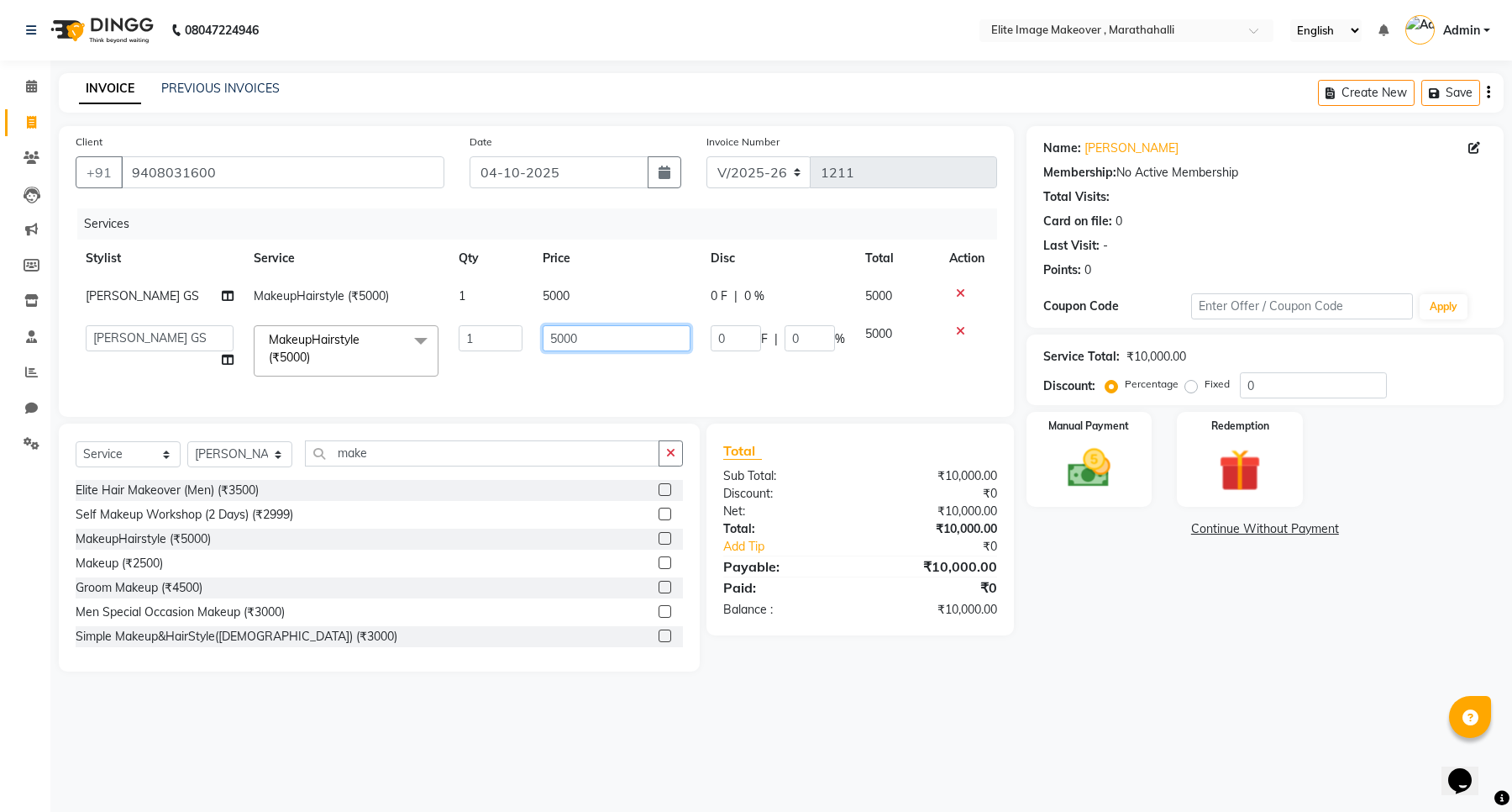
click at [616, 332] on input "5000" at bounding box center [616, 338] width 148 height 26
type input "5"
type input "2500"
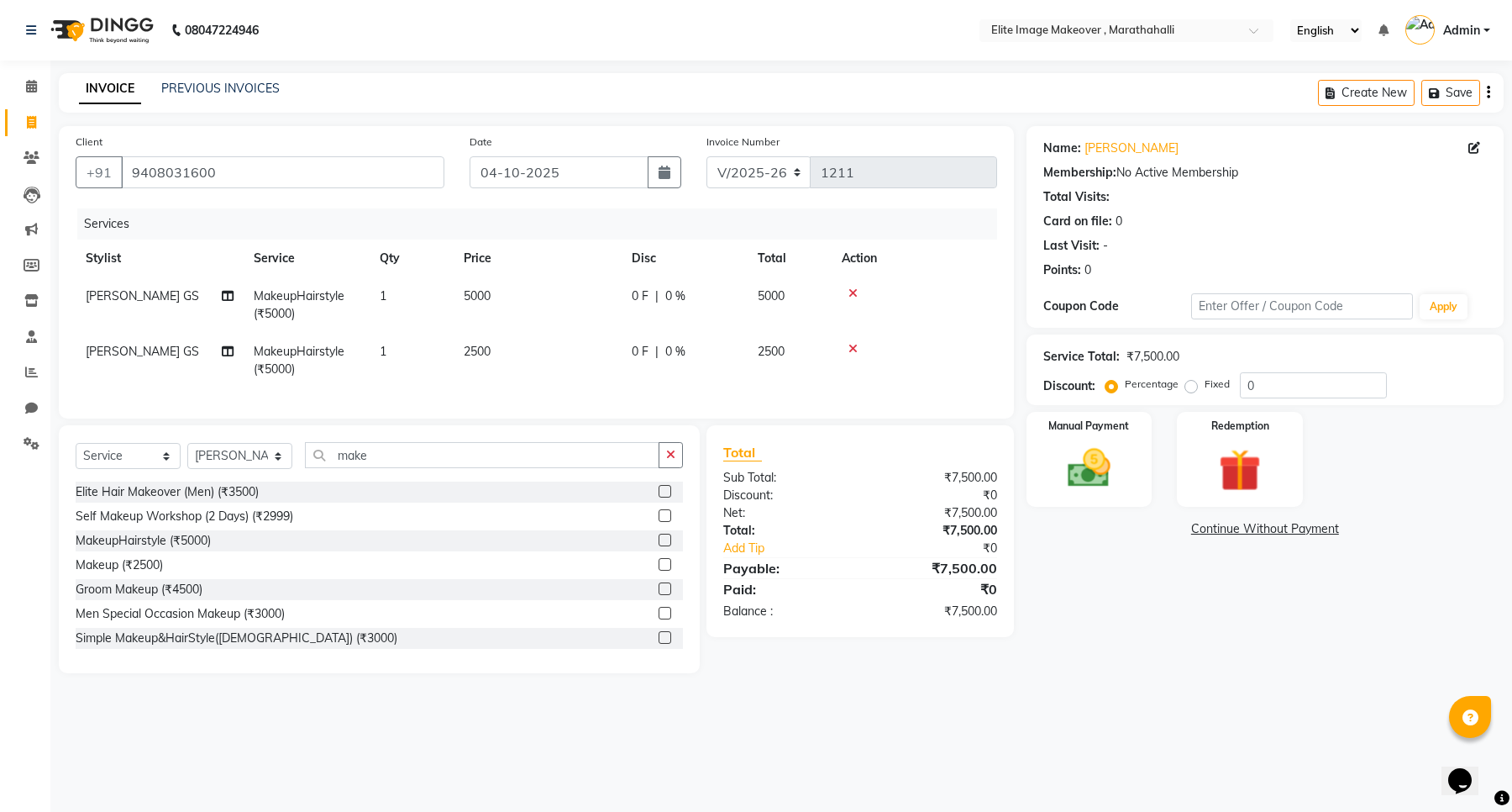
click at [614, 373] on td "2500" at bounding box center [538, 361] width 168 height 56
select select "78714"
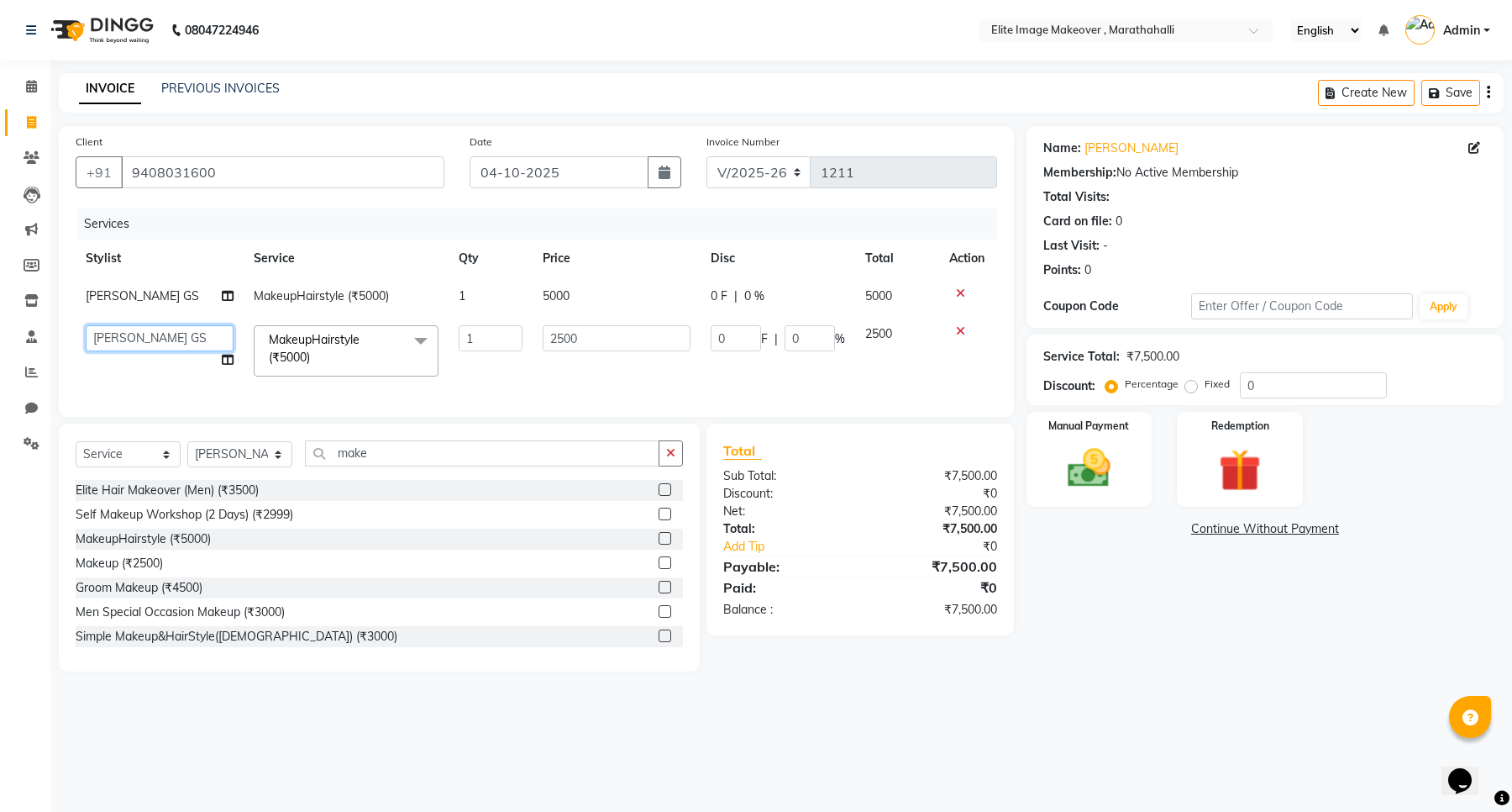
click at [156, 335] on select "[PERSON_NAME] [PERSON_NAME] [PERSON_NAME]" at bounding box center [160, 338] width 148 height 26
select select "88056"
click at [611, 374] on td "2500" at bounding box center [617, 350] width 168 height 71
click at [1080, 481] on img at bounding box center [1089, 469] width 71 height 52
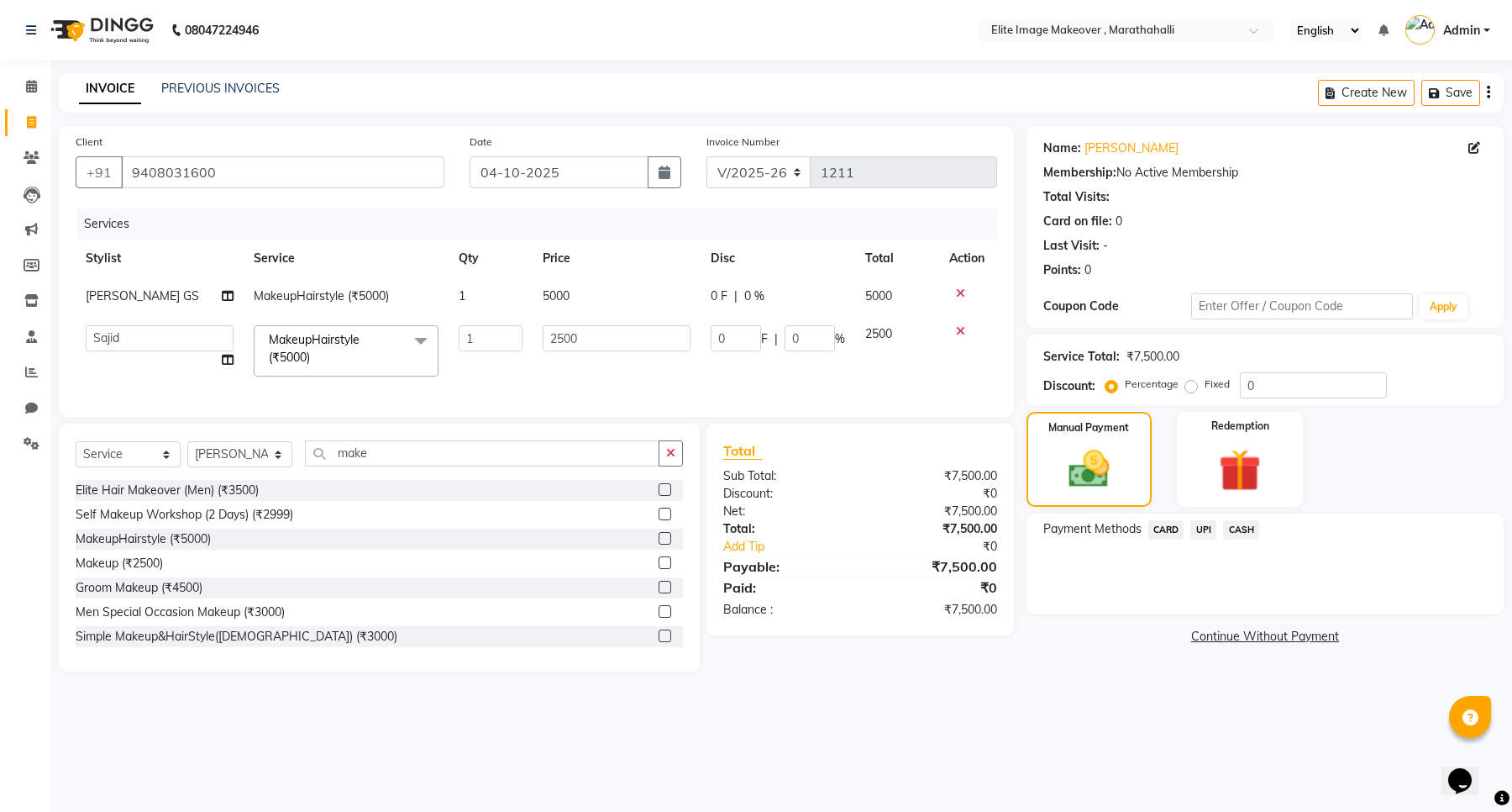
click at [1207, 532] on span "UPI" at bounding box center [1203, 530] width 26 height 20
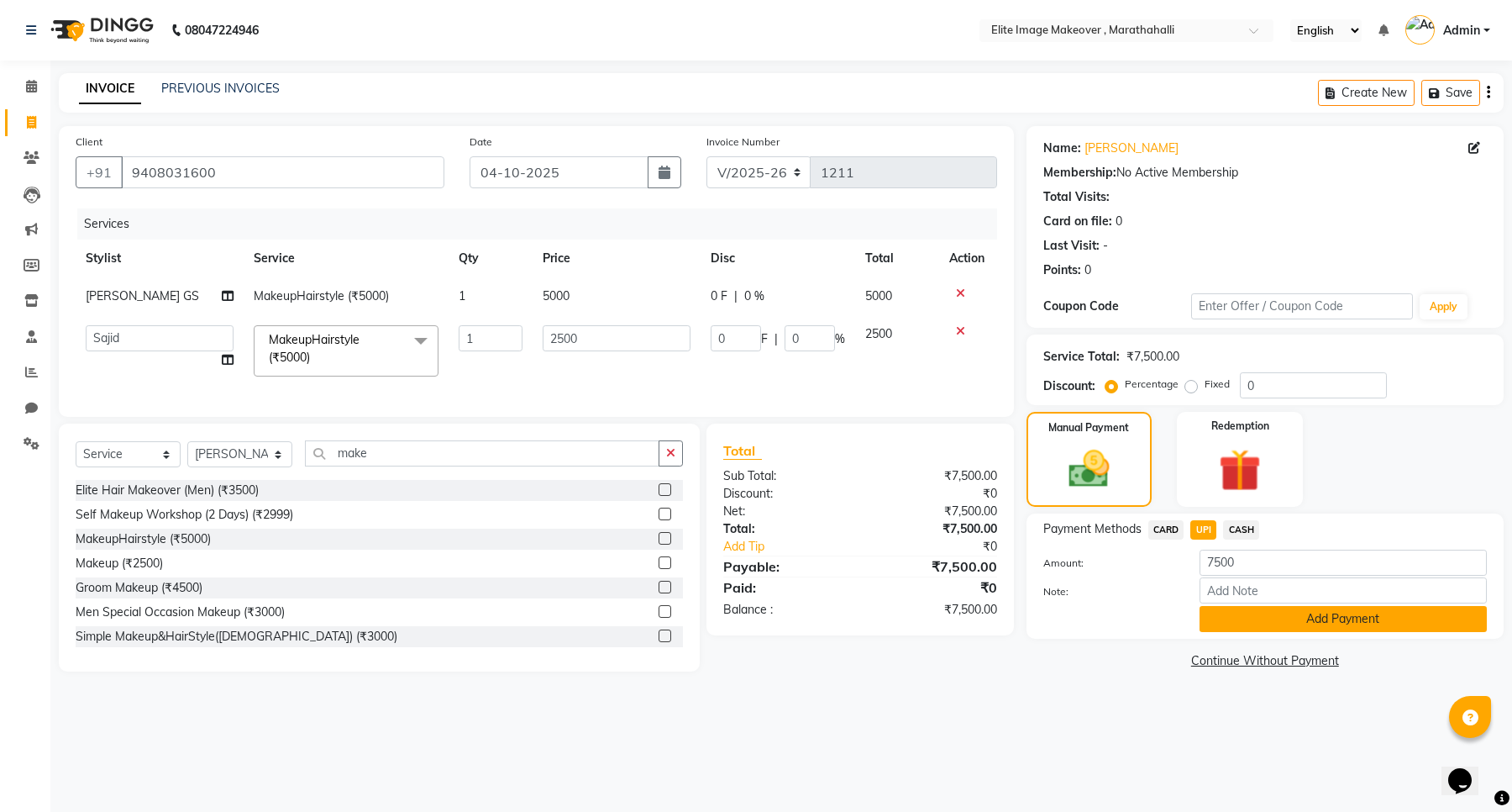
click at [1287, 623] on button "Add Payment" at bounding box center [1343, 619] width 287 height 26
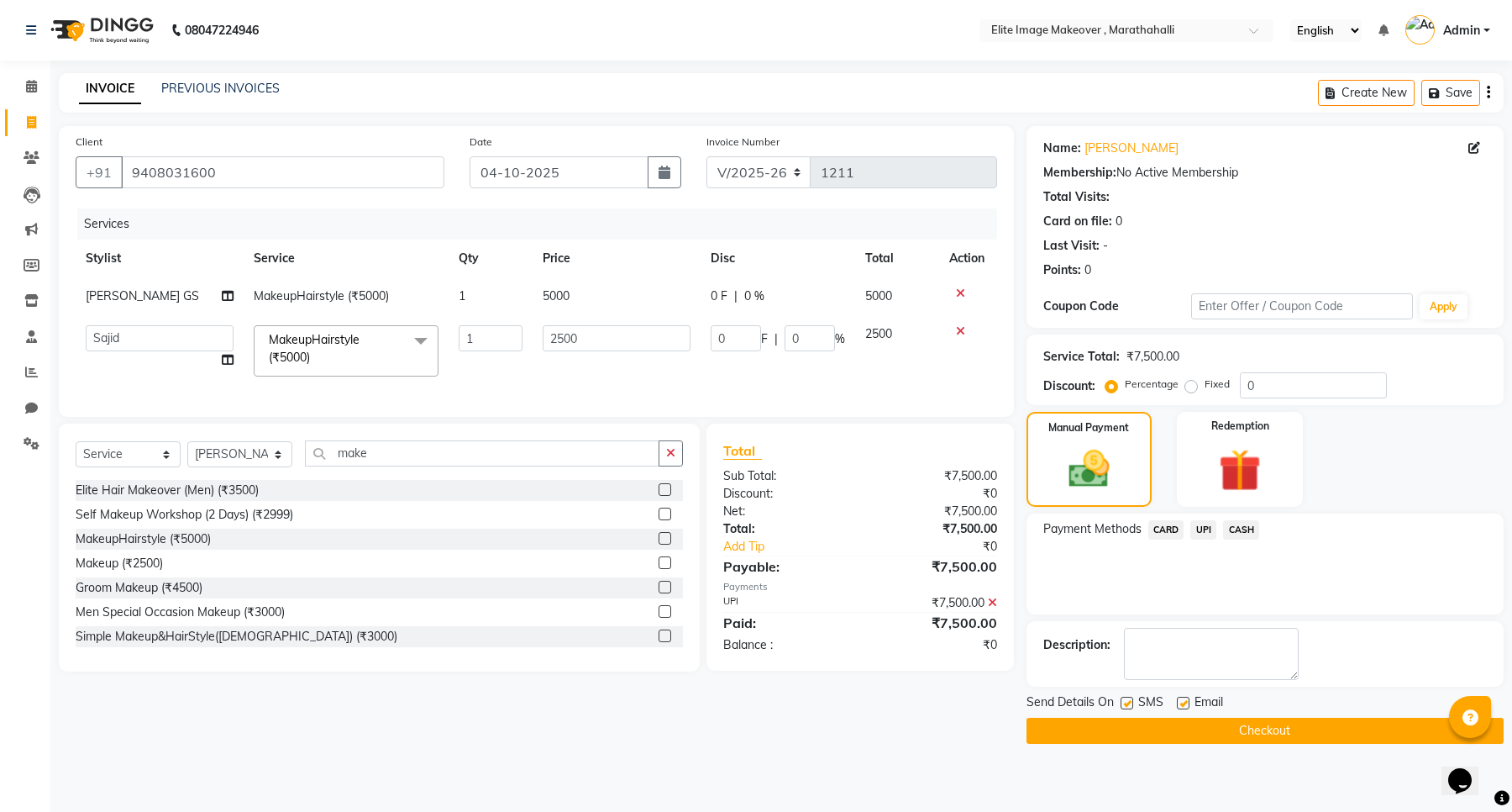
click at [1283, 732] on button "Checkout" at bounding box center [1265, 730] width 477 height 26
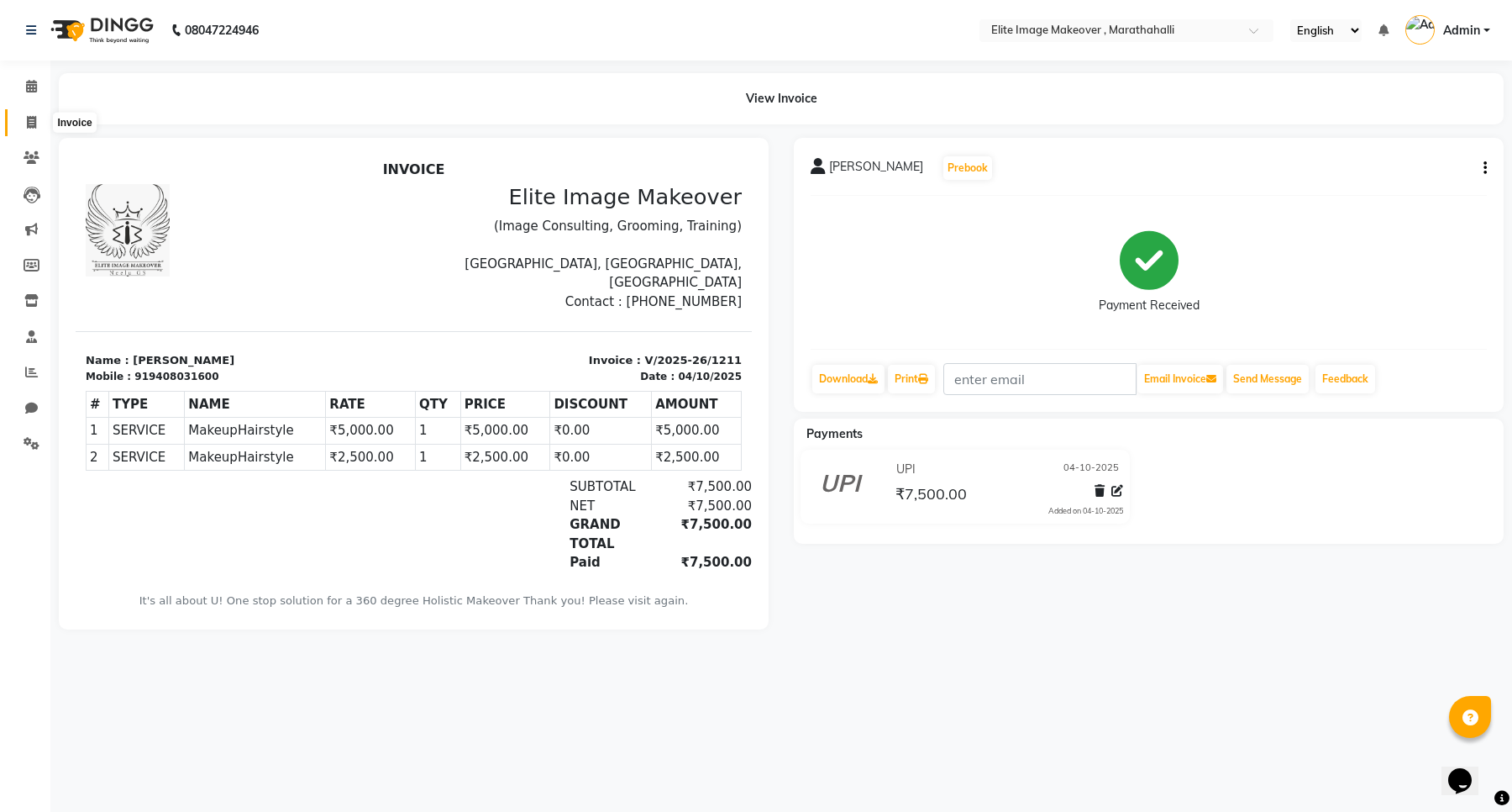
click at [32, 130] on span at bounding box center [32, 123] width 29 height 20
select select "service"
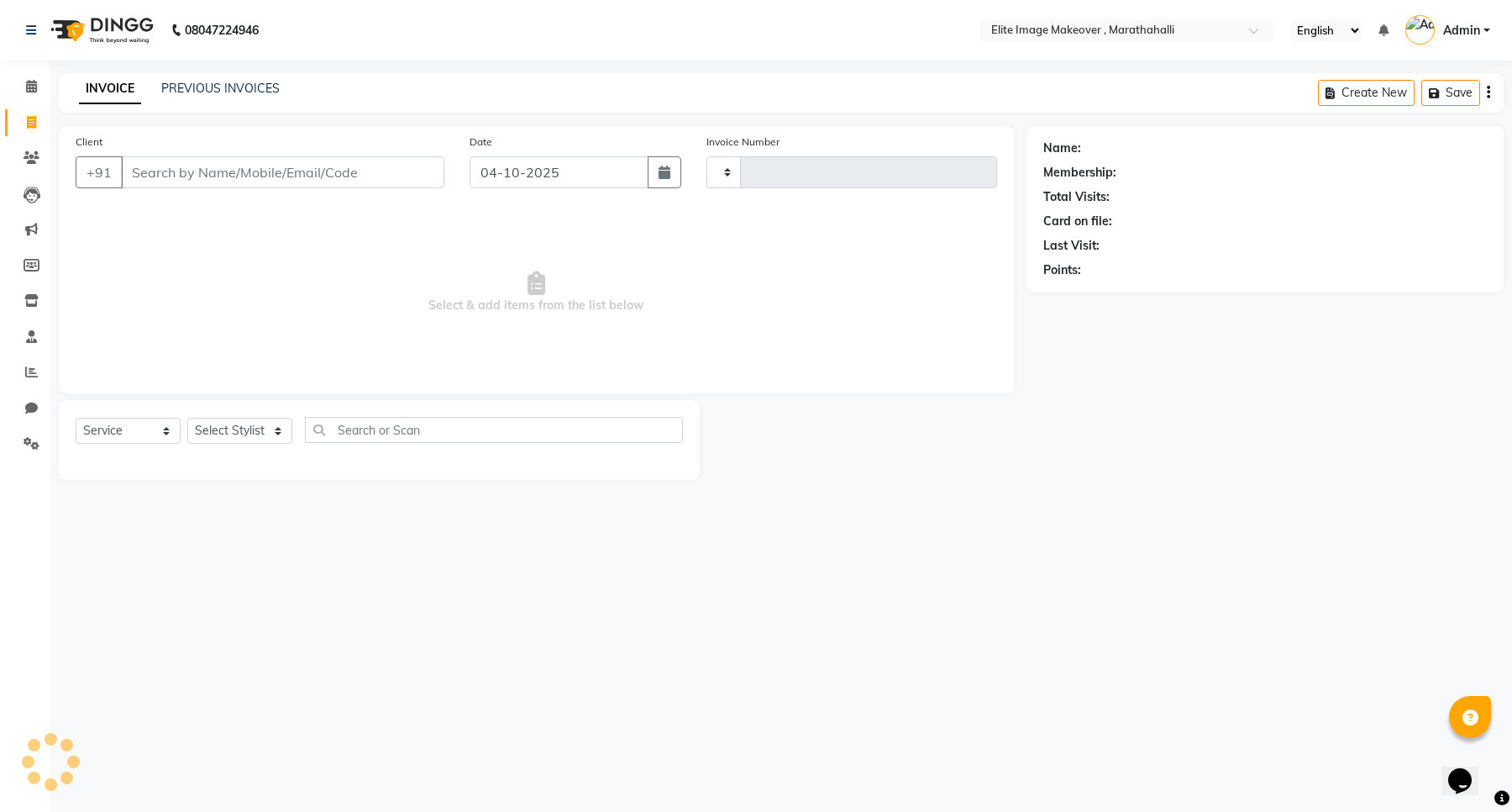
type input "1212"
select select "8005"
click at [26, 82] on icon at bounding box center [31, 86] width 11 height 13
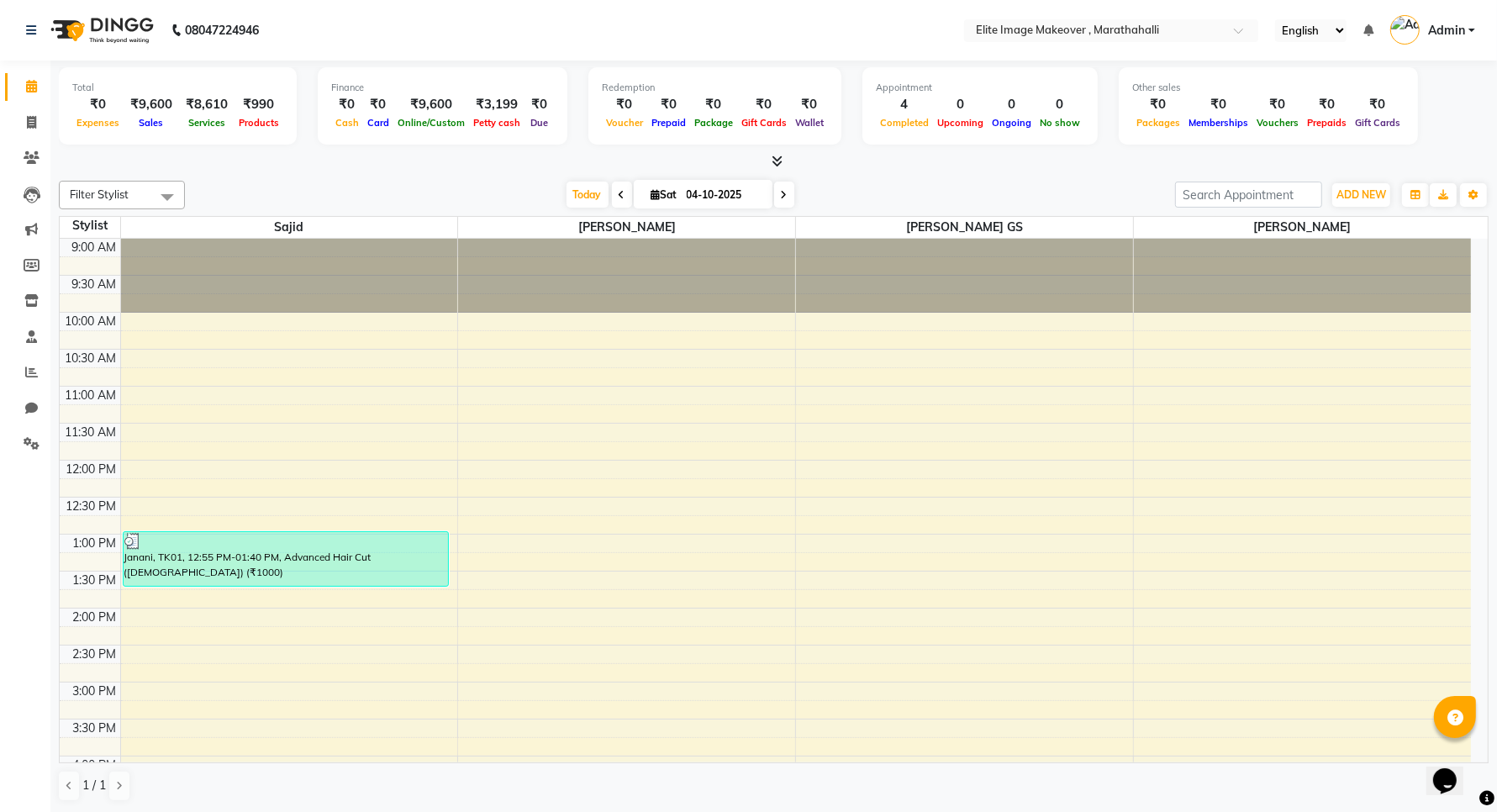
click at [1460, 32] on span "Admin" at bounding box center [1446, 30] width 37 height 18
click at [1397, 127] on link "Sign out" at bounding box center [1389, 120] width 154 height 26
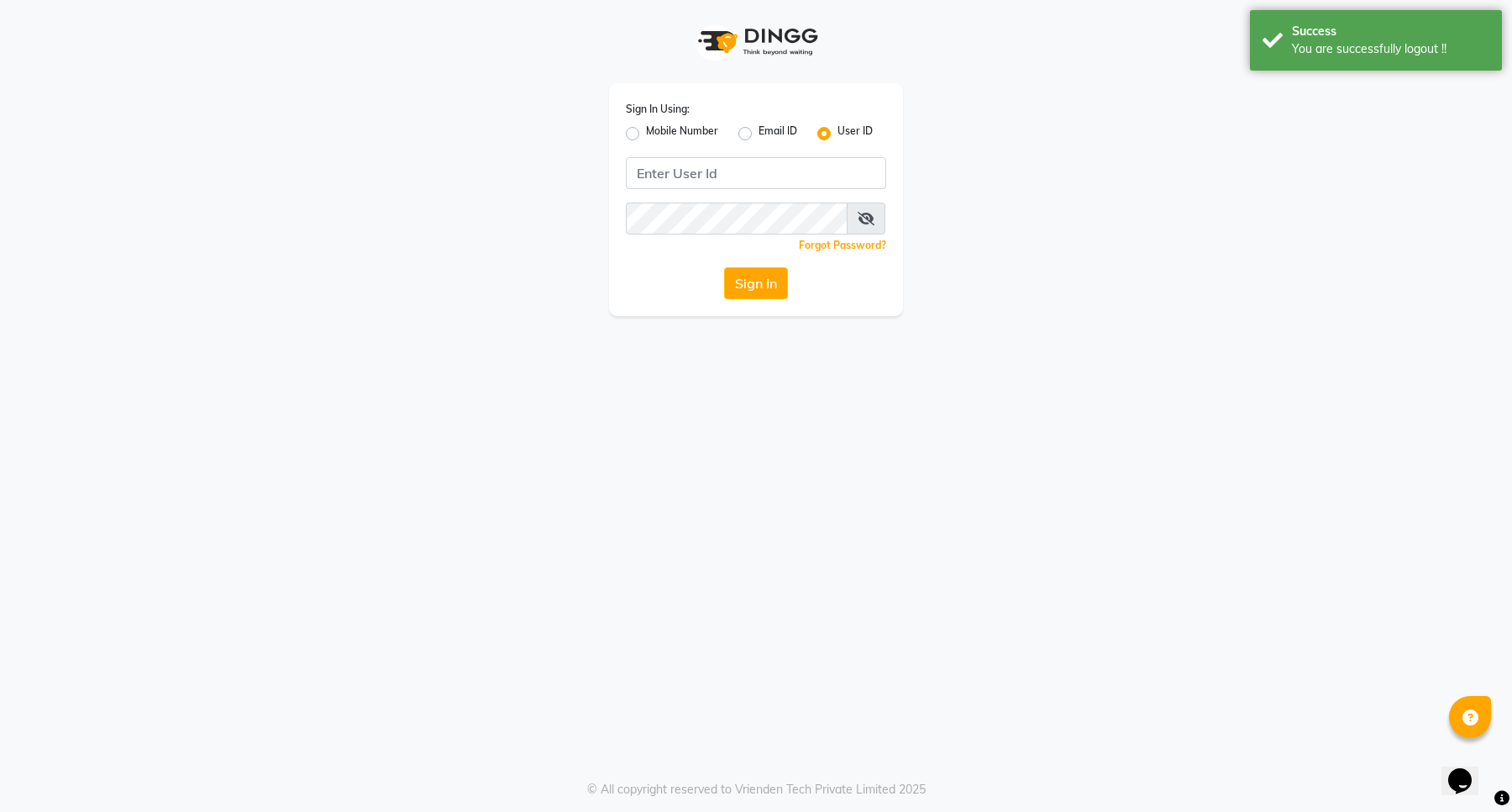
click at [646, 128] on label "Mobile Number" at bounding box center [682, 133] width 72 height 20
click at [646, 128] on input "Mobile Number" at bounding box center [651, 129] width 11 height 11
radio input "true"
radio input "false"
click at [770, 183] on input "Username" at bounding box center [784, 173] width 204 height 32
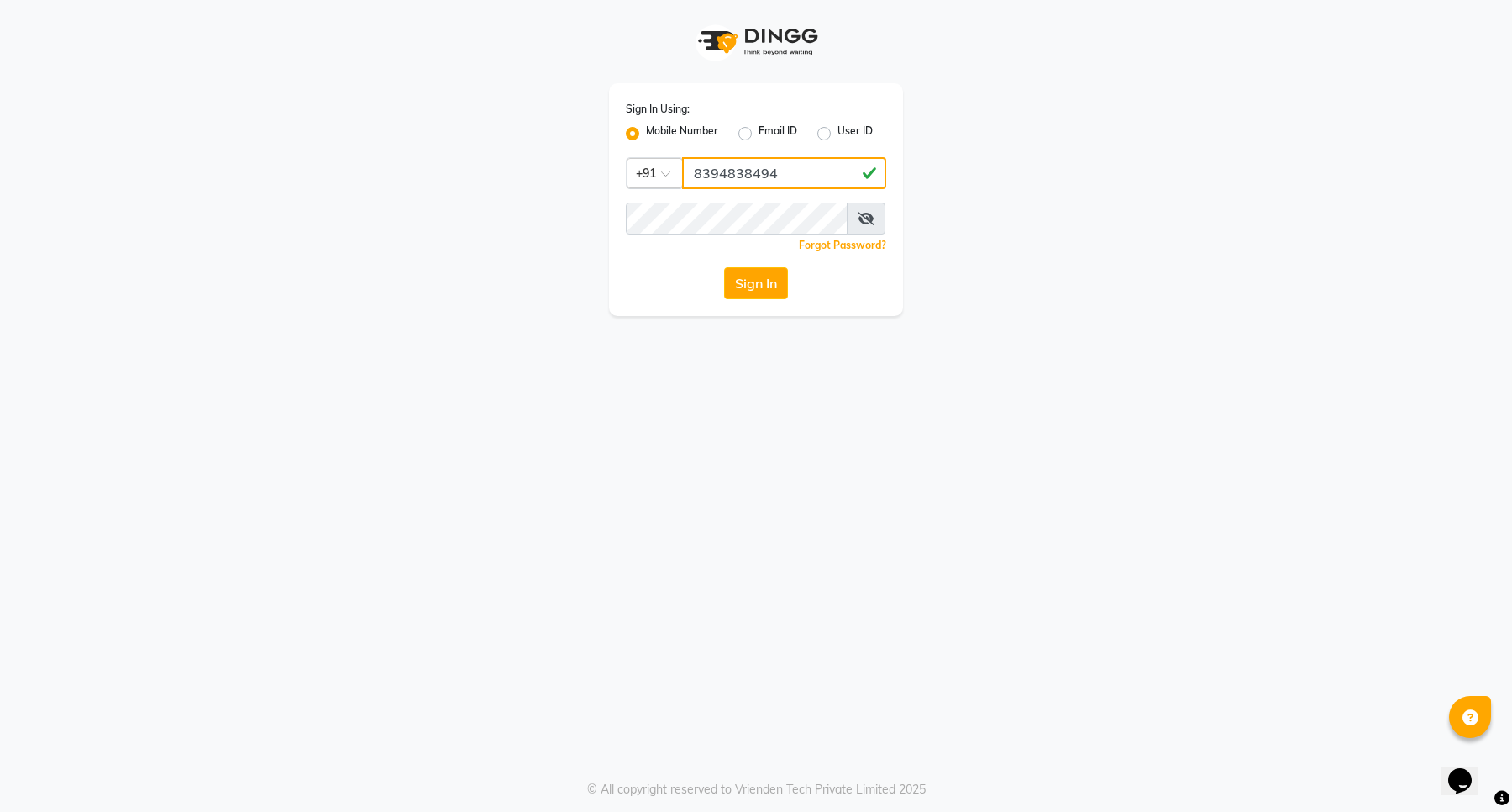
drag, startPoint x: 812, startPoint y: 170, endPoint x: 654, endPoint y: 182, distance: 158.5
click at [654, 182] on div "Country Code × [PHONE_NUMBER]" at bounding box center [755, 173] width 260 height 32
type input "8394838494"
click at [760, 295] on button "Sign In" at bounding box center [756, 282] width 64 height 32
